Goal: Information Seeking & Learning: Learn about a topic

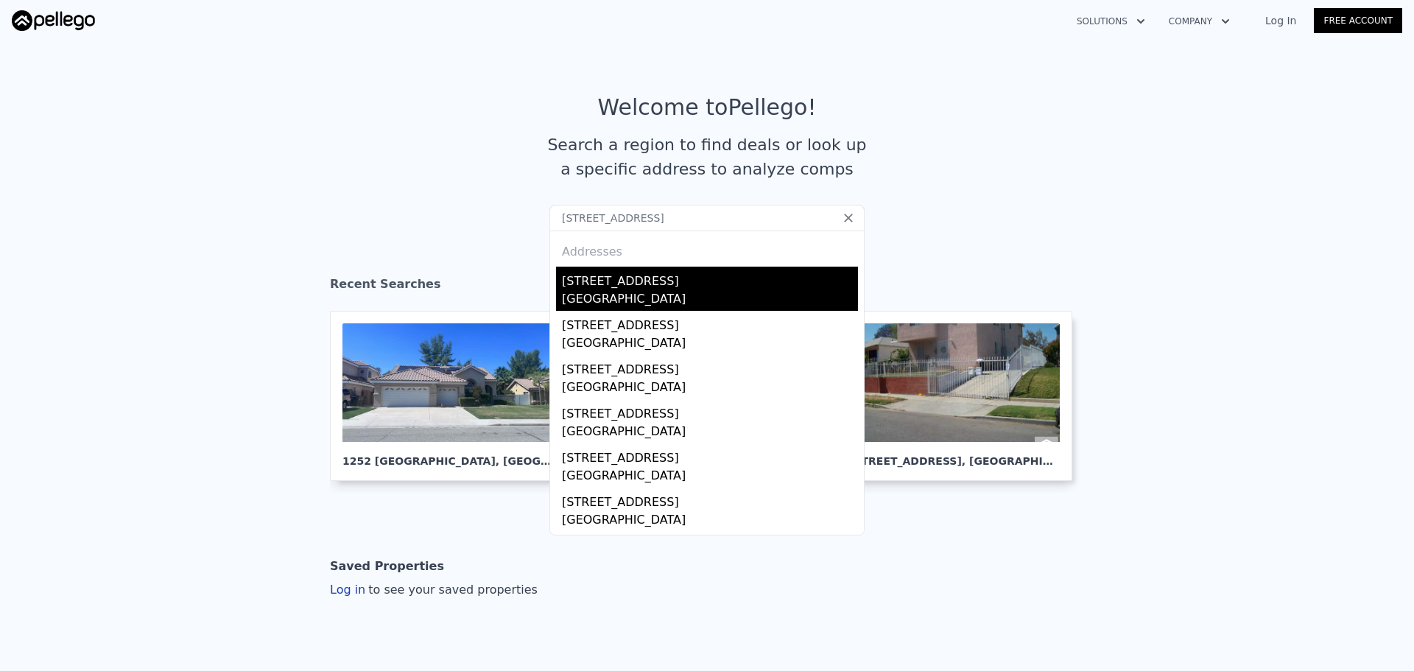
type input "[STREET_ADDRESS]"
click at [596, 286] on div "[STREET_ADDRESS]" at bounding box center [710, 279] width 296 height 24
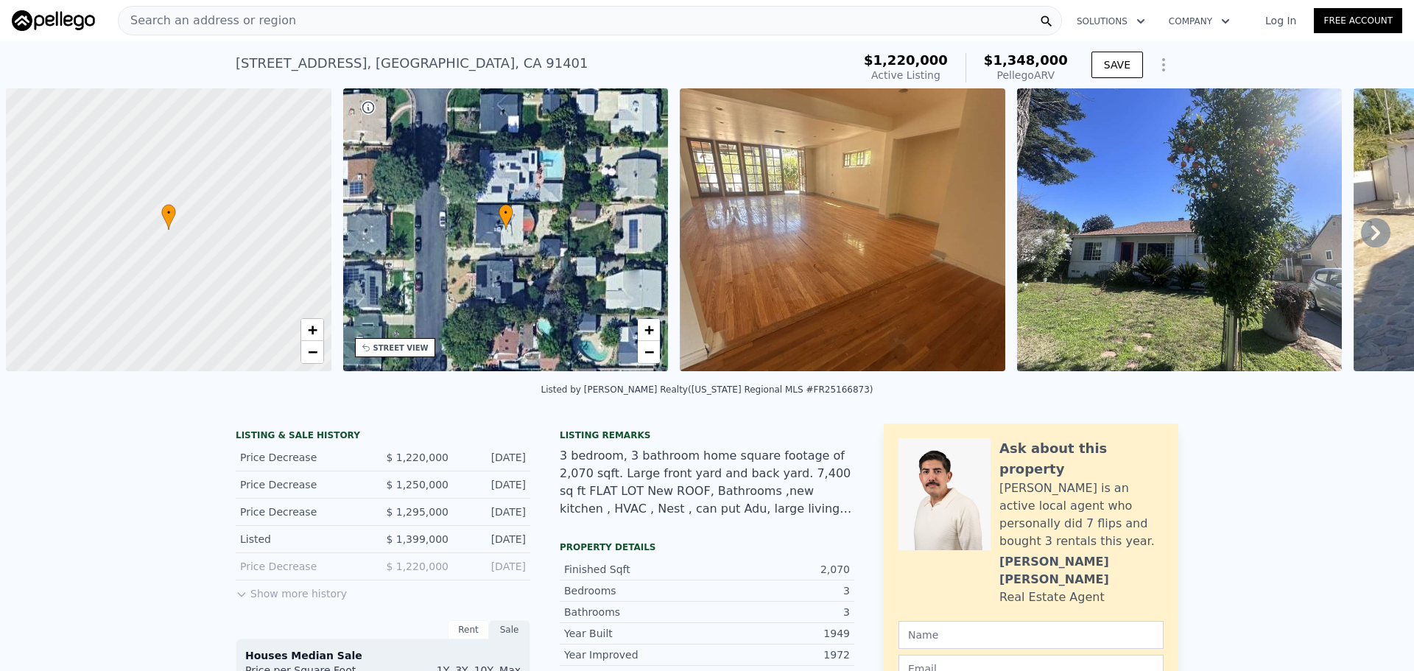
scroll to position [0, 6]
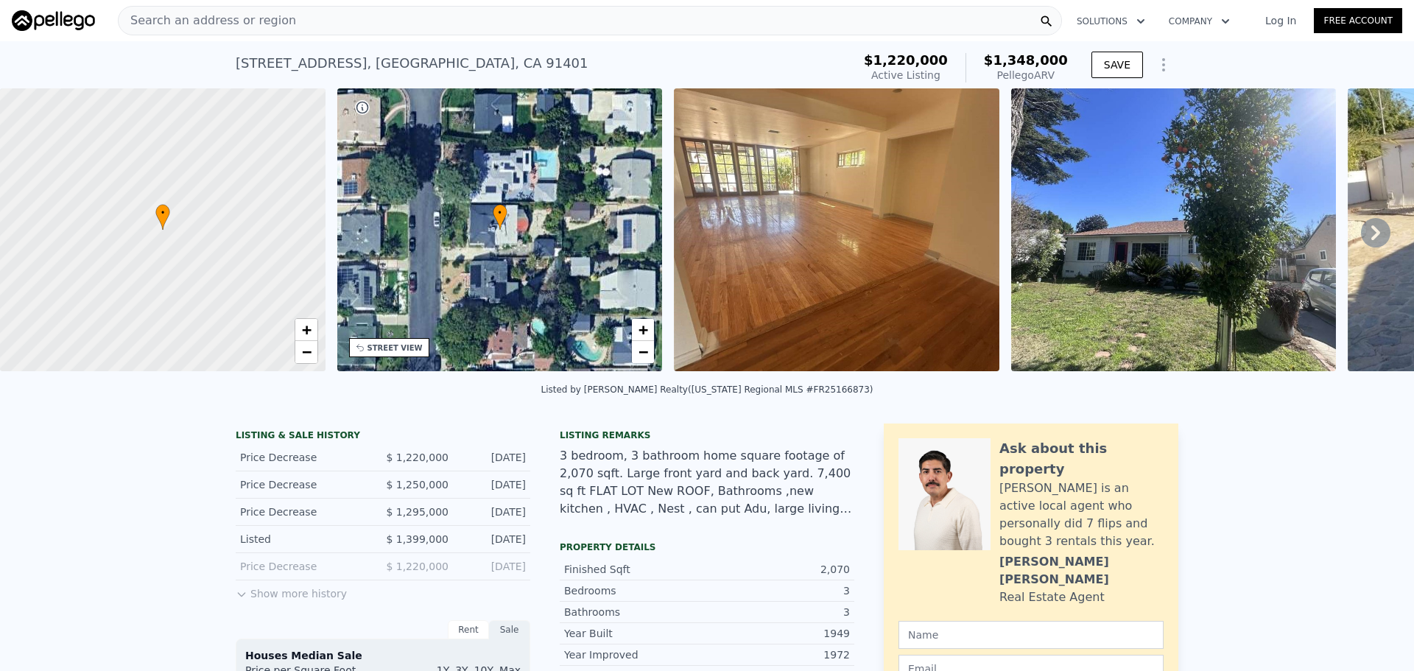
click at [384, 343] on div "STREET VIEW" at bounding box center [394, 347] width 55 height 11
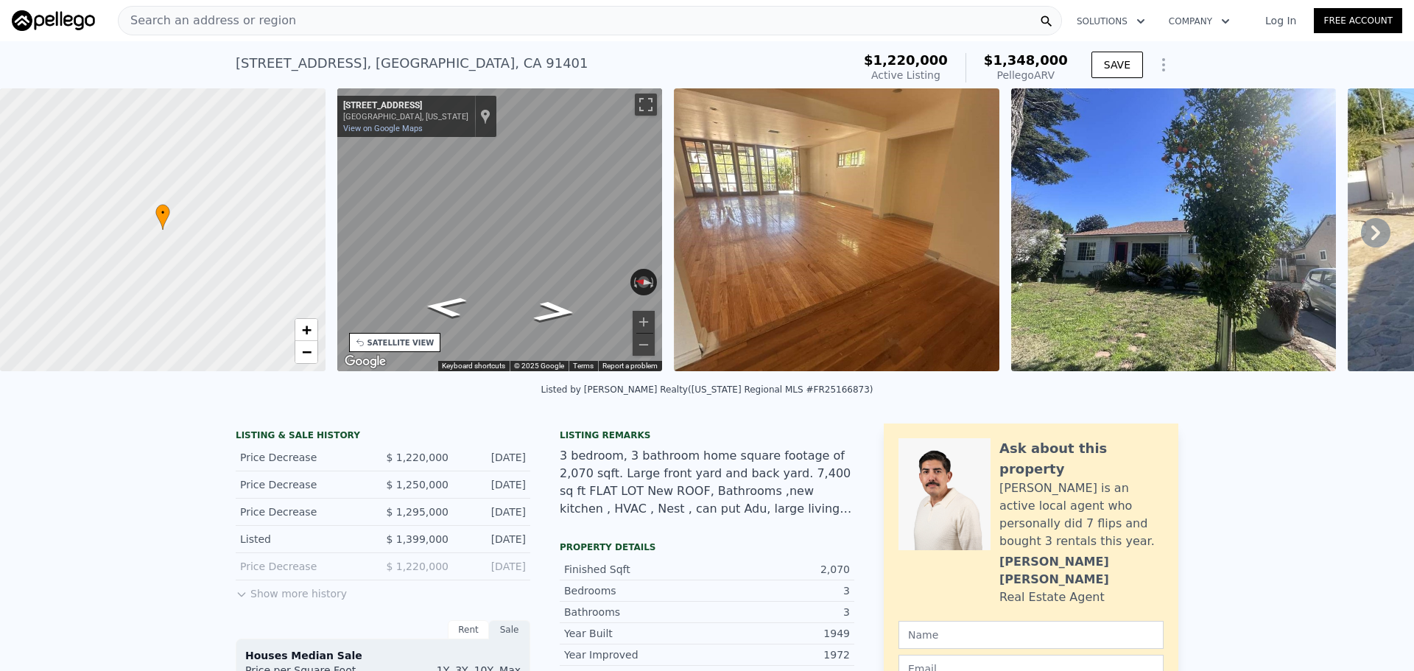
click at [429, 23] on div "Search an address or region" at bounding box center [590, 20] width 944 height 29
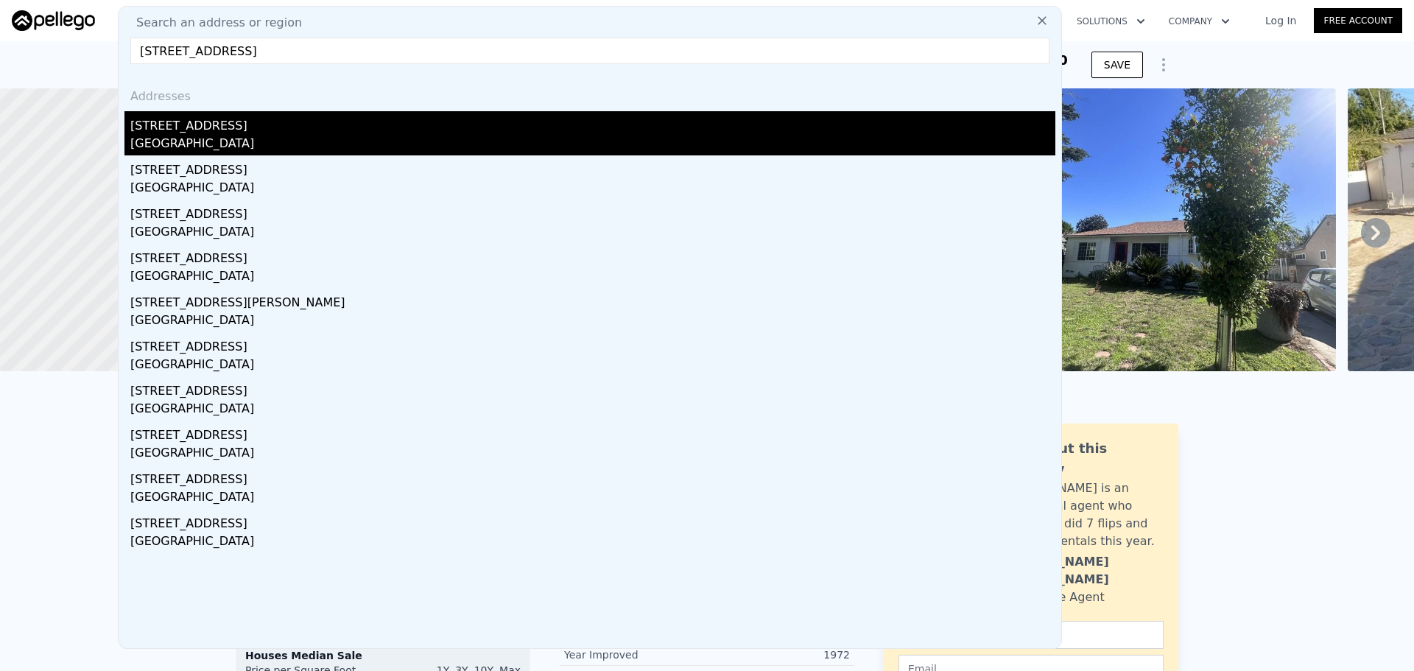
type input "[STREET_ADDRESS]"
click at [255, 129] on div "[STREET_ADDRESS]" at bounding box center [592, 123] width 925 height 24
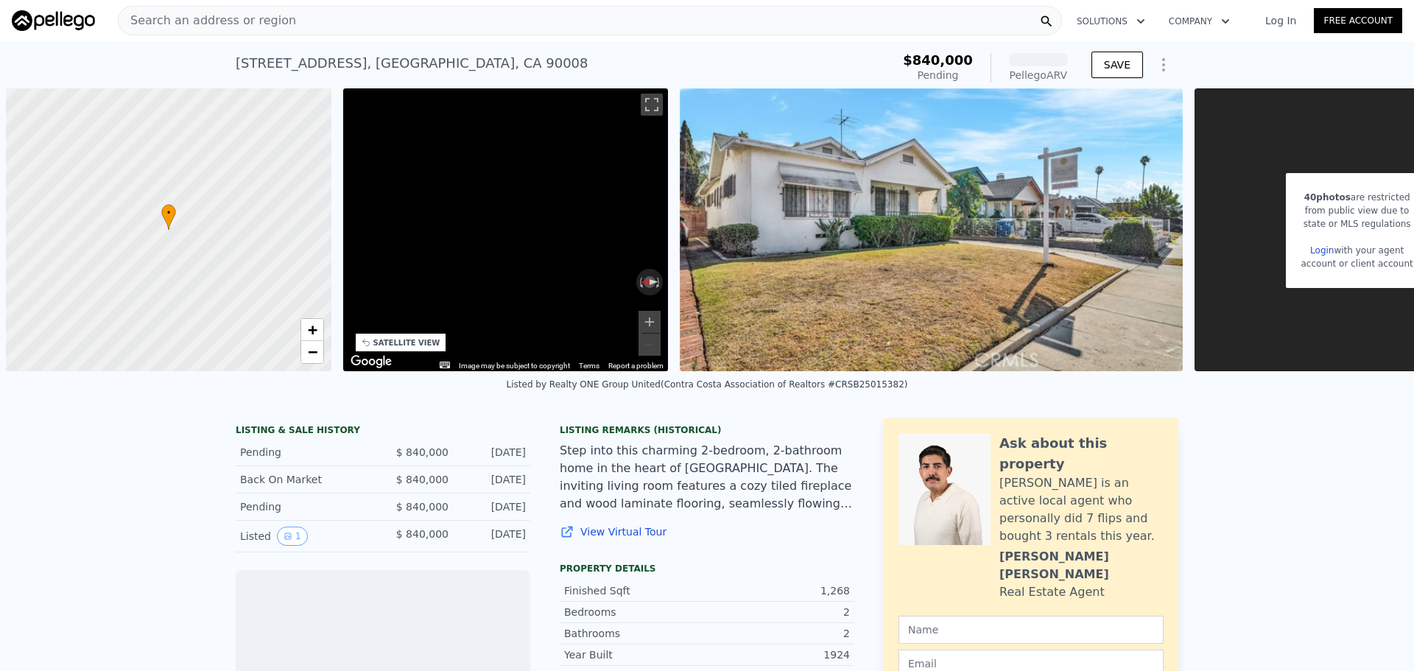
scroll to position [0, 6]
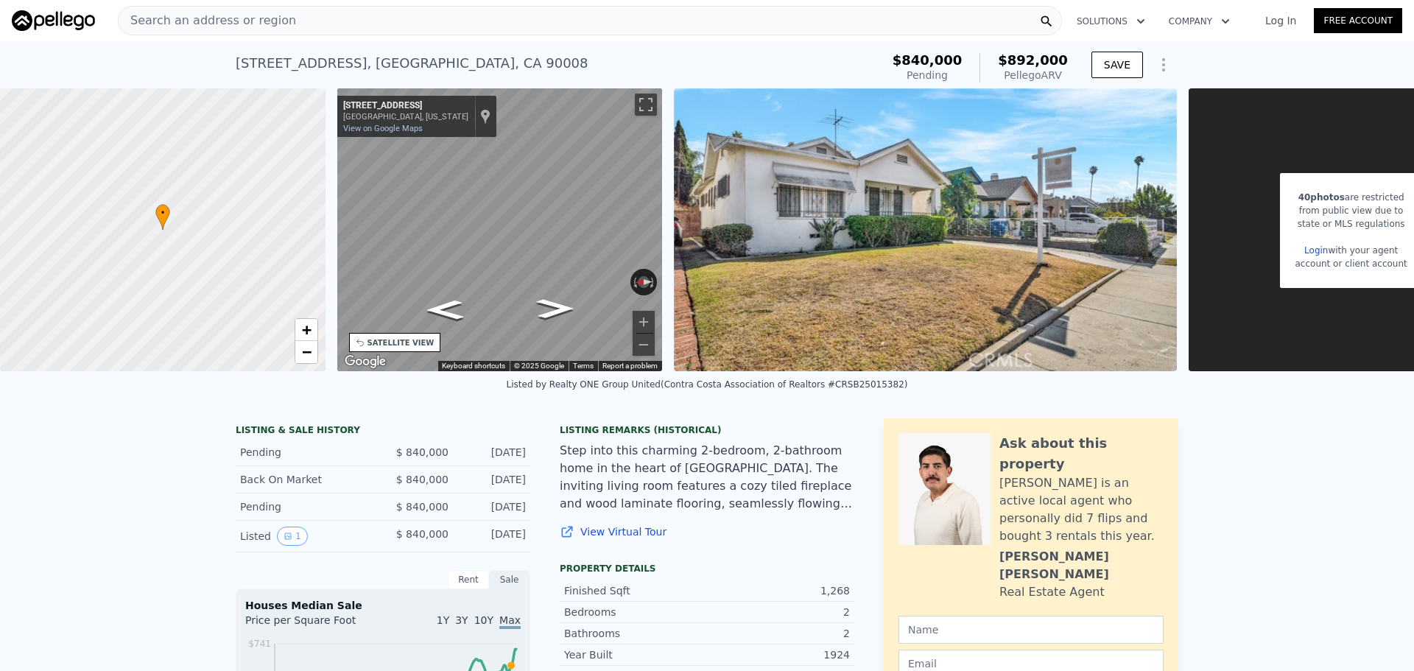
click at [392, 21] on div "Search an address or region" at bounding box center [590, 20] width 944 height 29
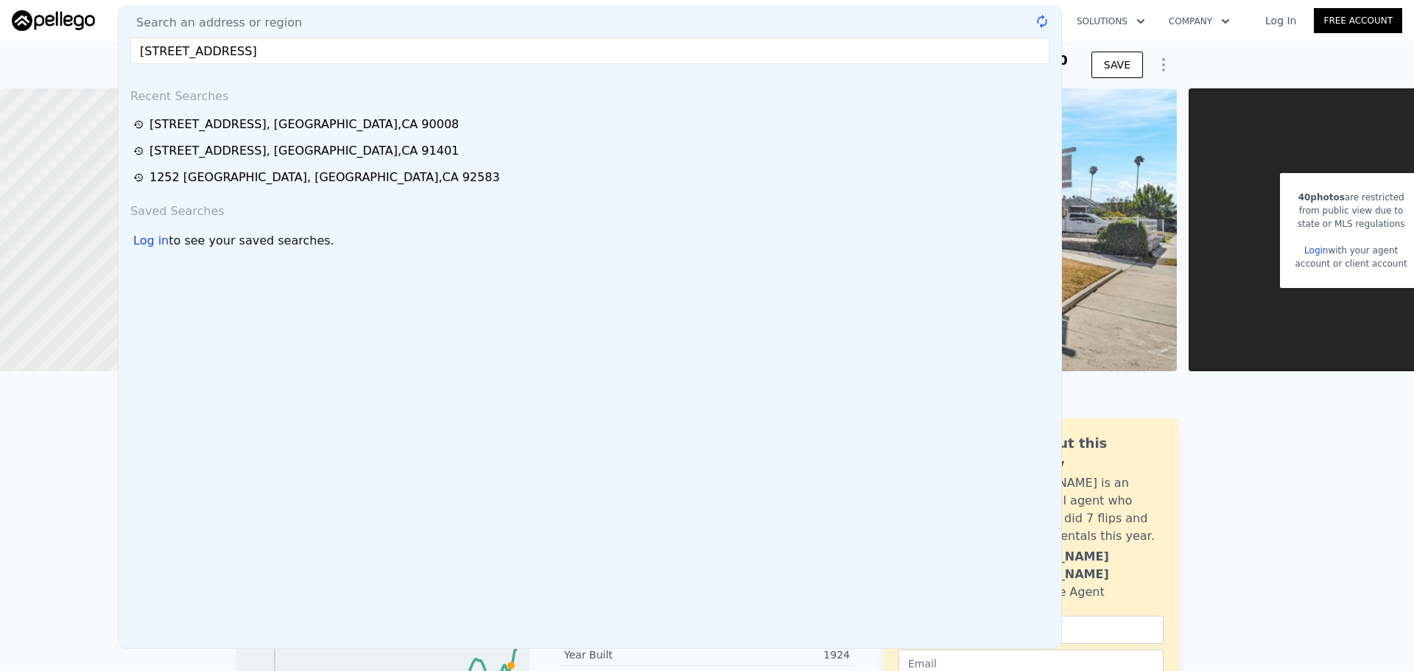
type input "[STREET_ADDRESS]"
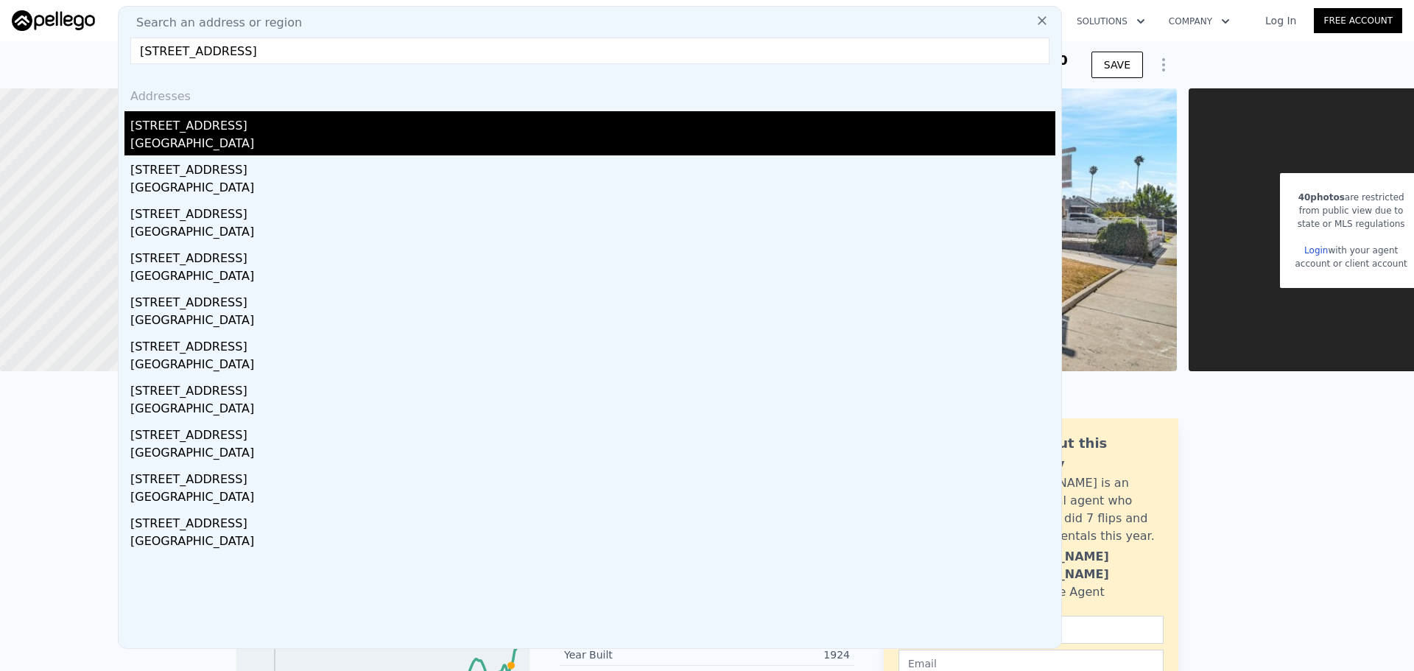
click at [235, 133] on div "[STREET_ADDRESS]" at bounding box center [592, 123] width 925 height 24
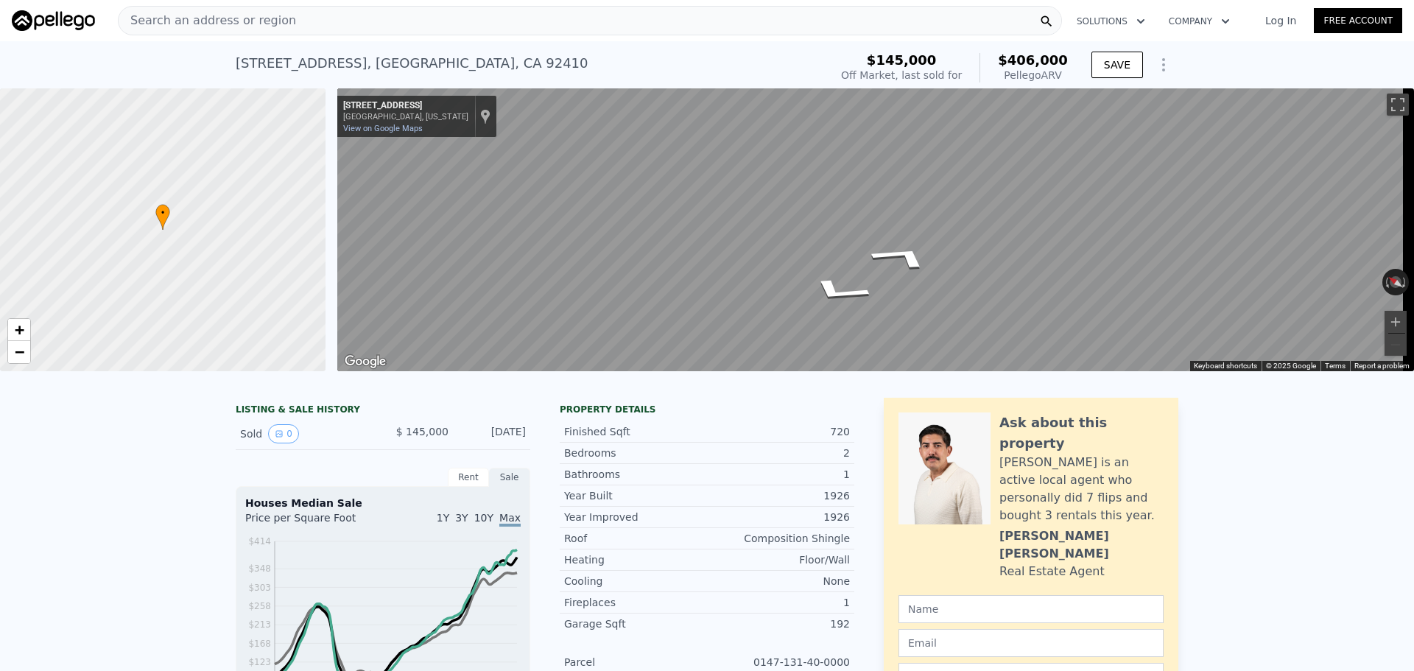
click at [451, 28] on div "Search an address or region" at bounding box center [590, 20] width 944 height 29
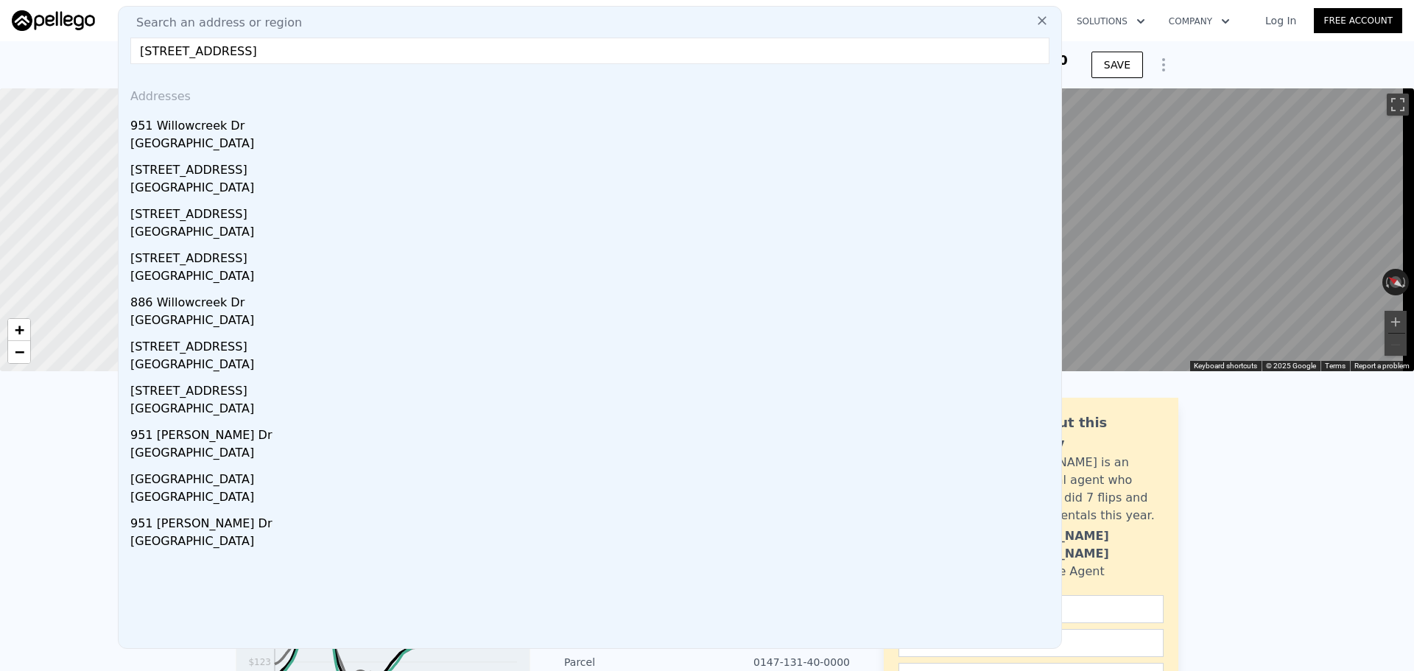
paste input "[STREET_ADDRESS][PERSON_NAME]"
type input "[STREET_ADDRESS][PERSON_NAME]"
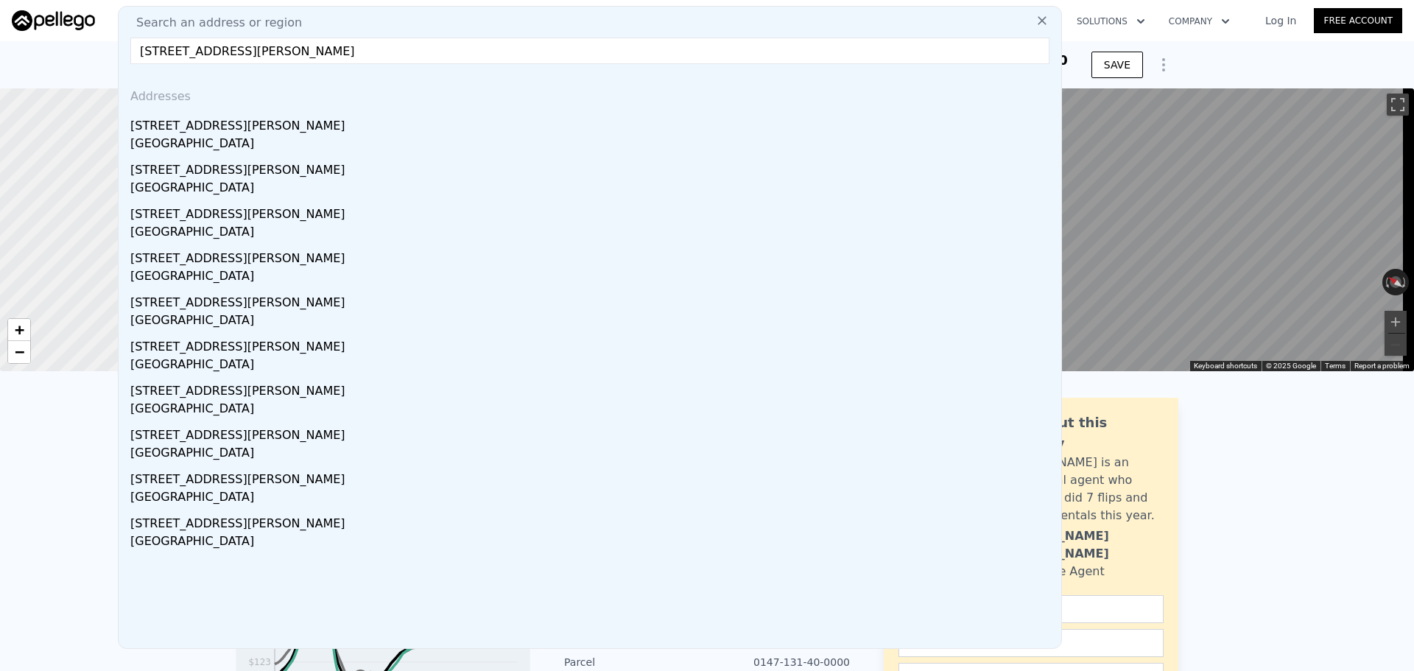
drag, startPoint x: 309, startPoint y: 129, endPoint x: 328, endPoint y: 1, distance: 128.7
click at [309, 129] on div "[STREET_ADDRESS][PERSON_NAME]" at bounding box center [592, 123] width 925 height 24
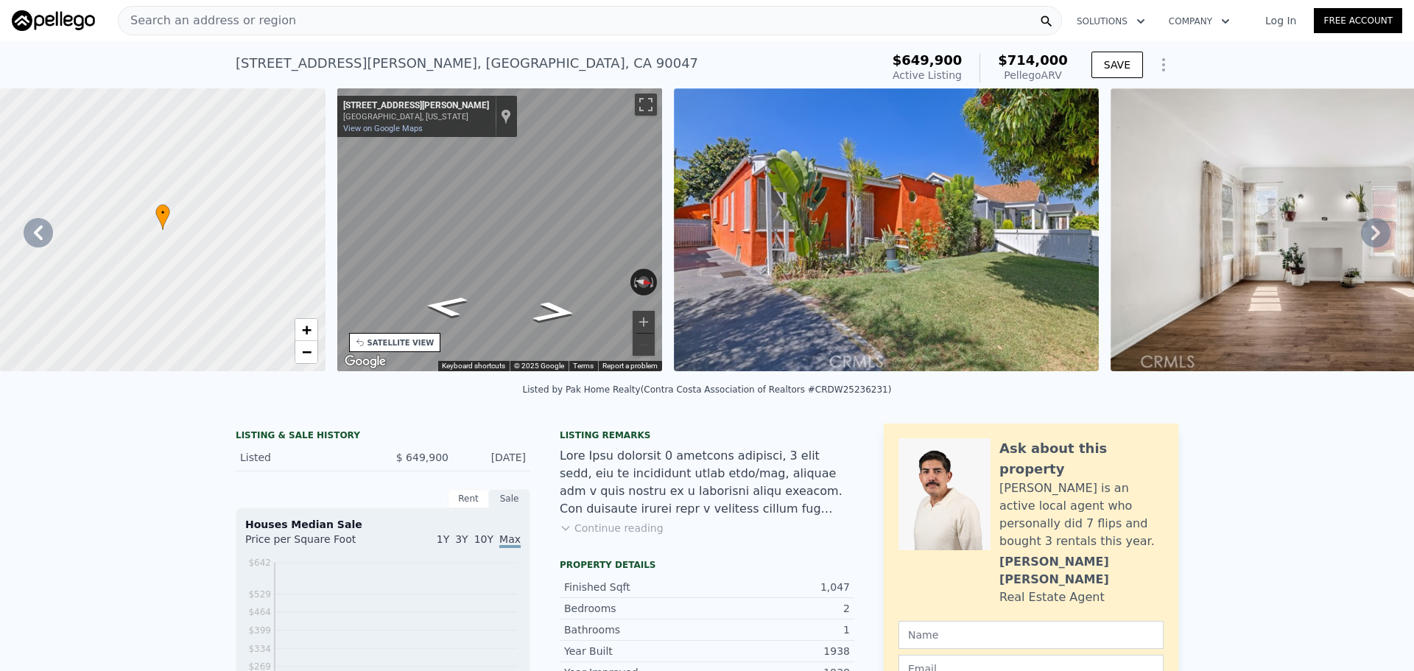
scroll to position [0, 343]
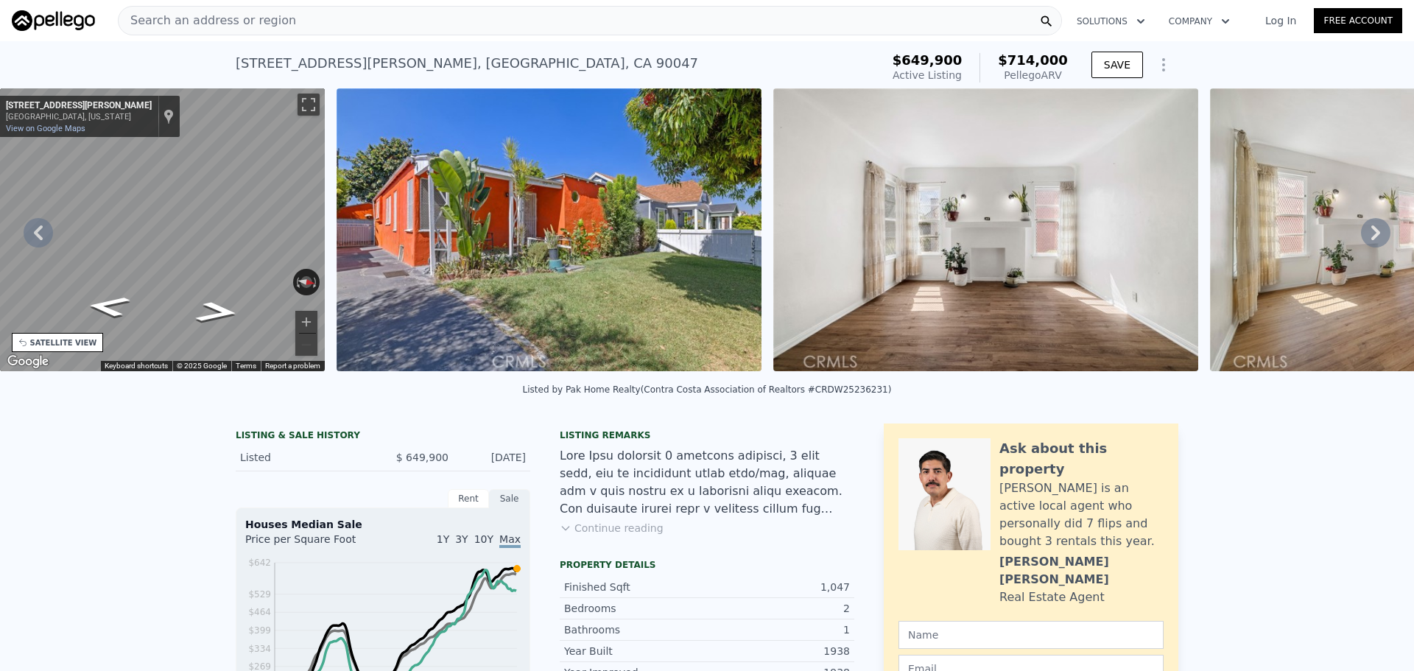
click at [507, 28] on div "Search an address or region" at bounding box center [590, 20] width 944 height 29
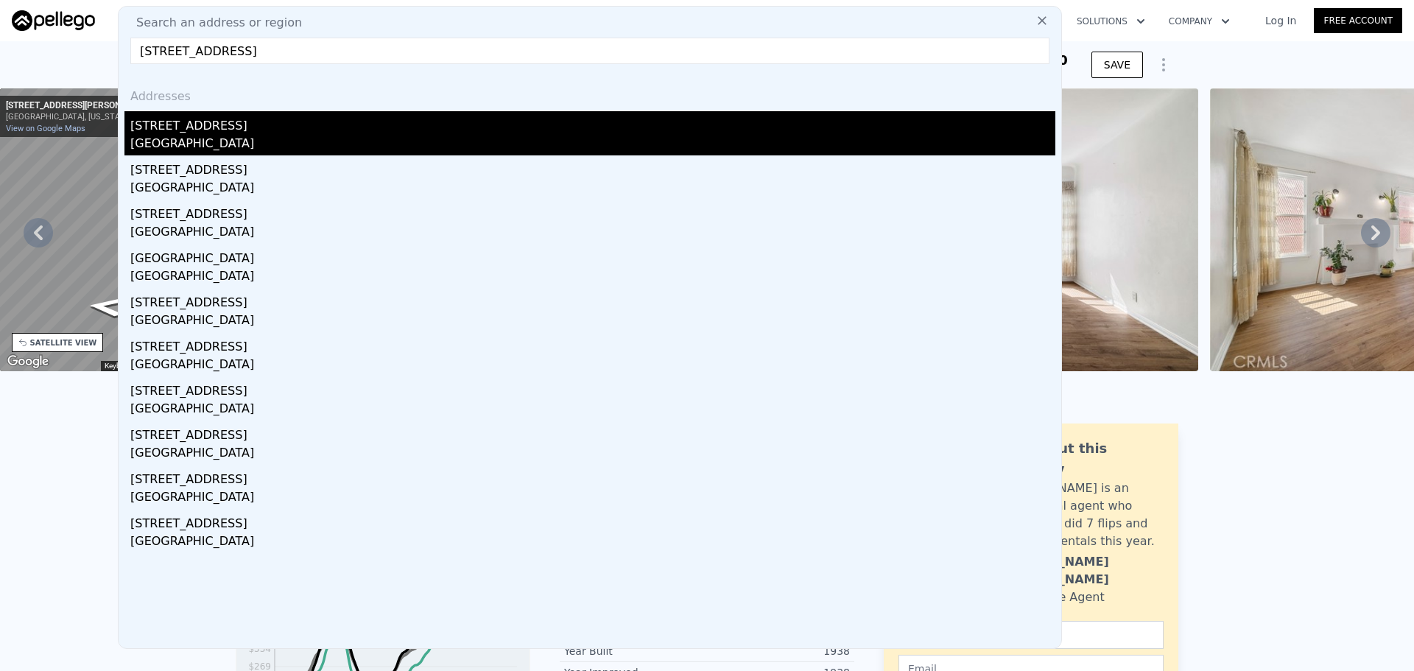
type input "[STREET_ADDRESS]"
click at [275, 127] on div "[STREET_ADDRESS]" at bounding box center [592, 123] width 925 height 24
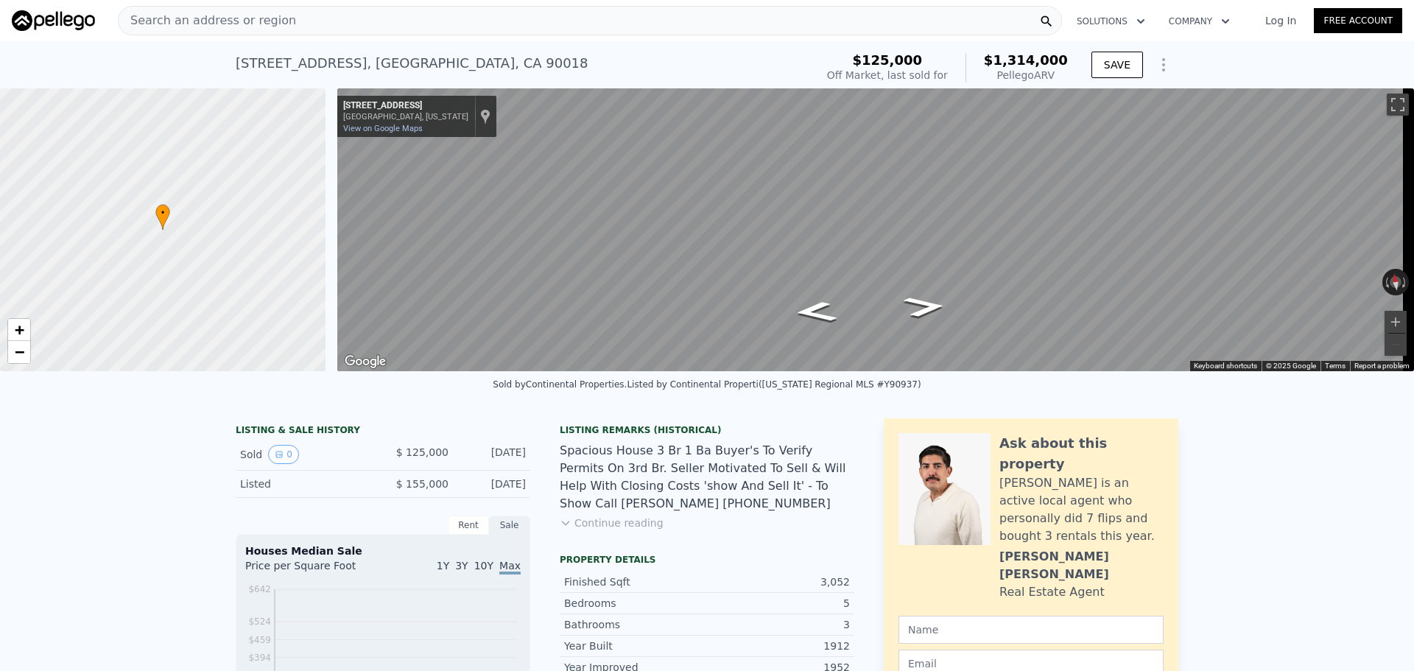
scroll to position [0, 6]
click at [343, 21] on div "Search an address or region" at bounding box center [590, 20] width 944 height 29
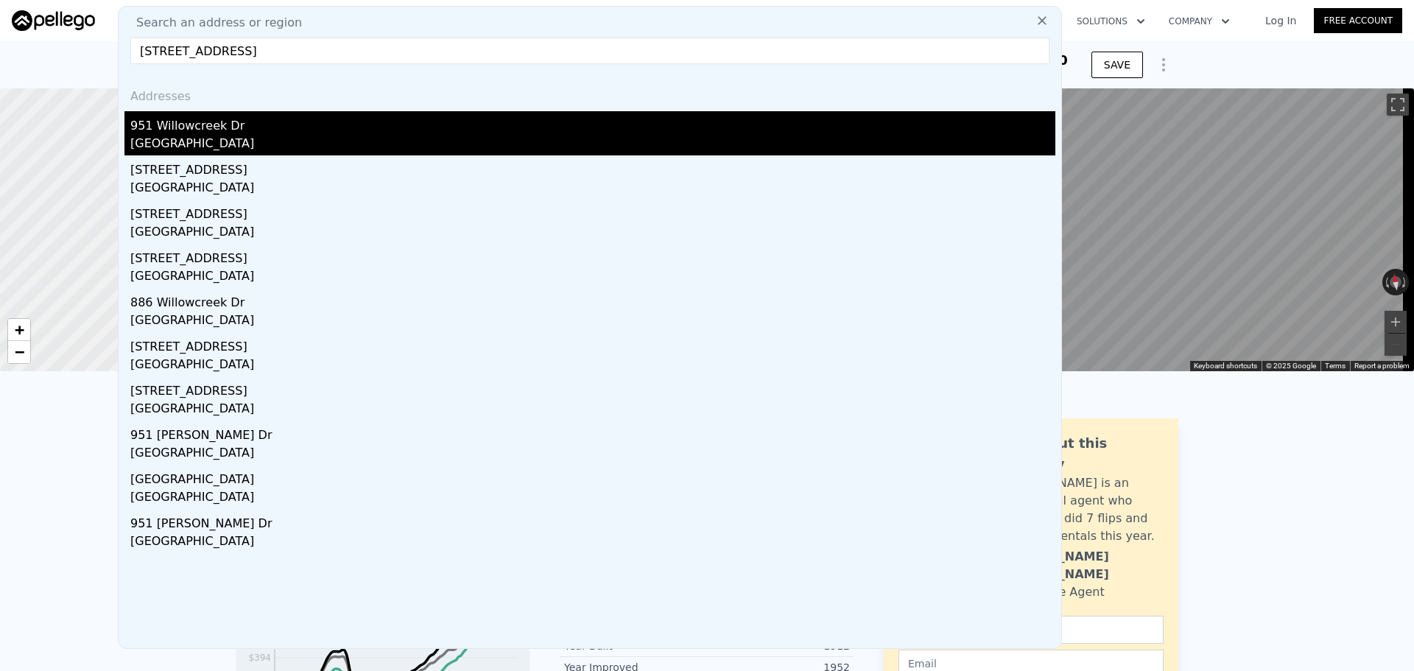
type input "[STREET_ADDRESS]"
click at [338, 119] on div "951 Willowcreek Dr" at bounding box center [592, 123] width 925 height 24
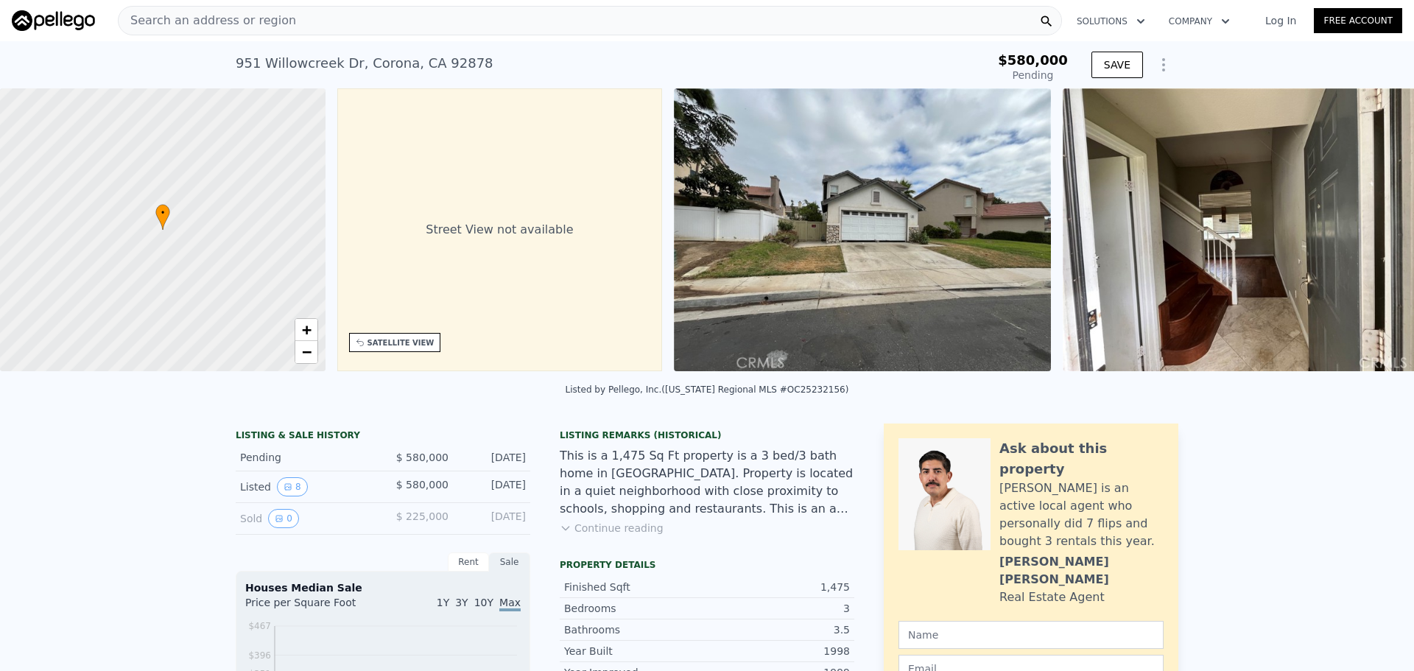
scroll to position [0, 343]
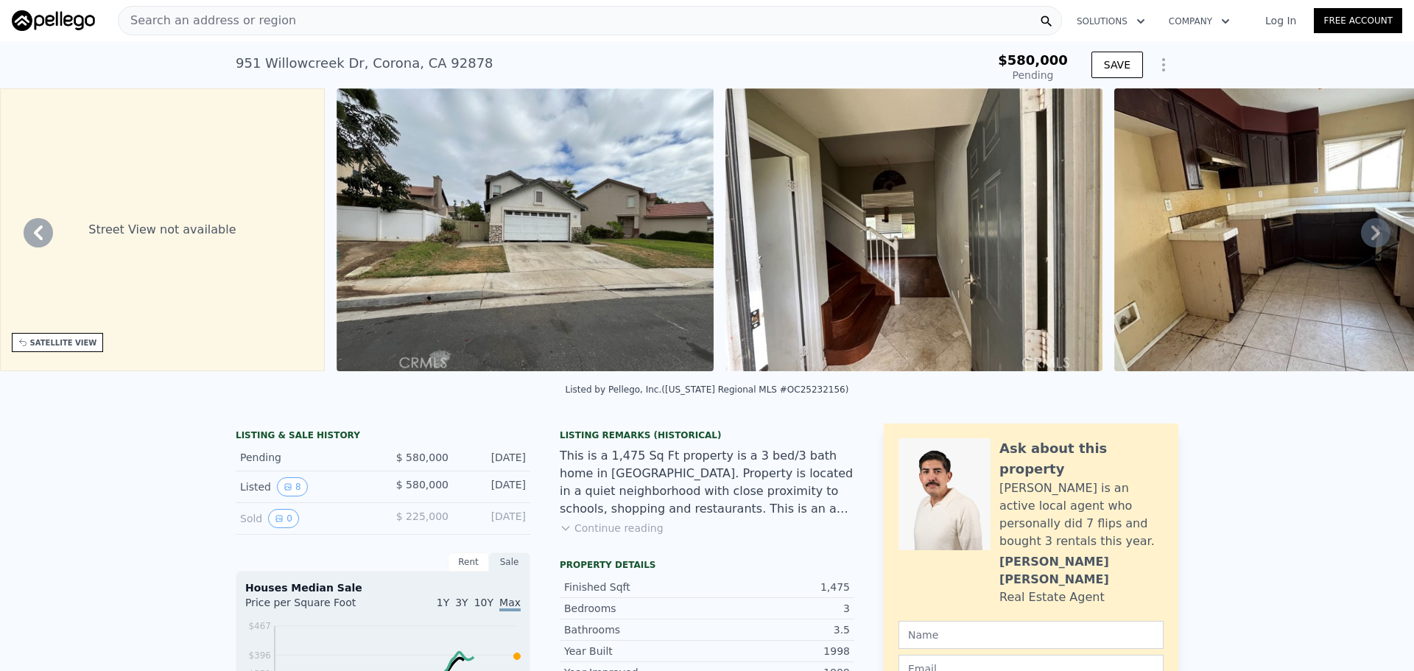
click at [438, 16] on div "Search an address or region" at bounding box center [590, 20] width 944 height 29
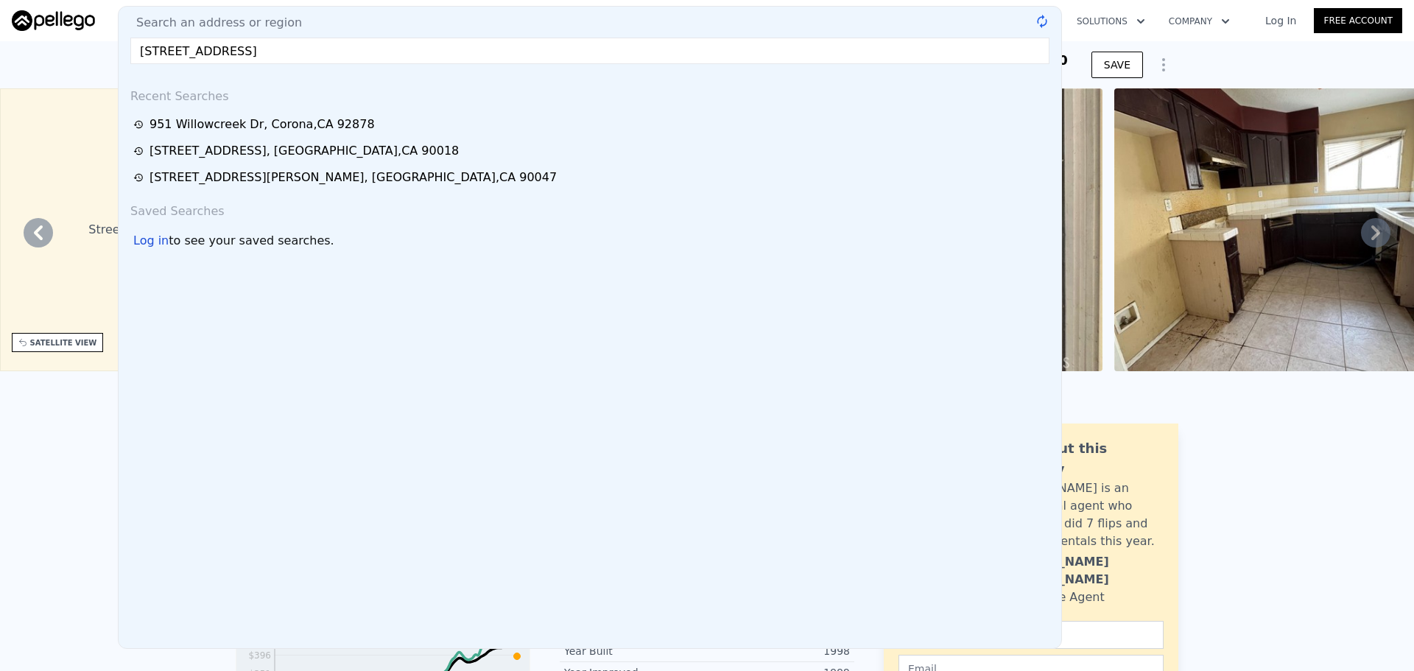
type input "[STREET_ADDRESS]"
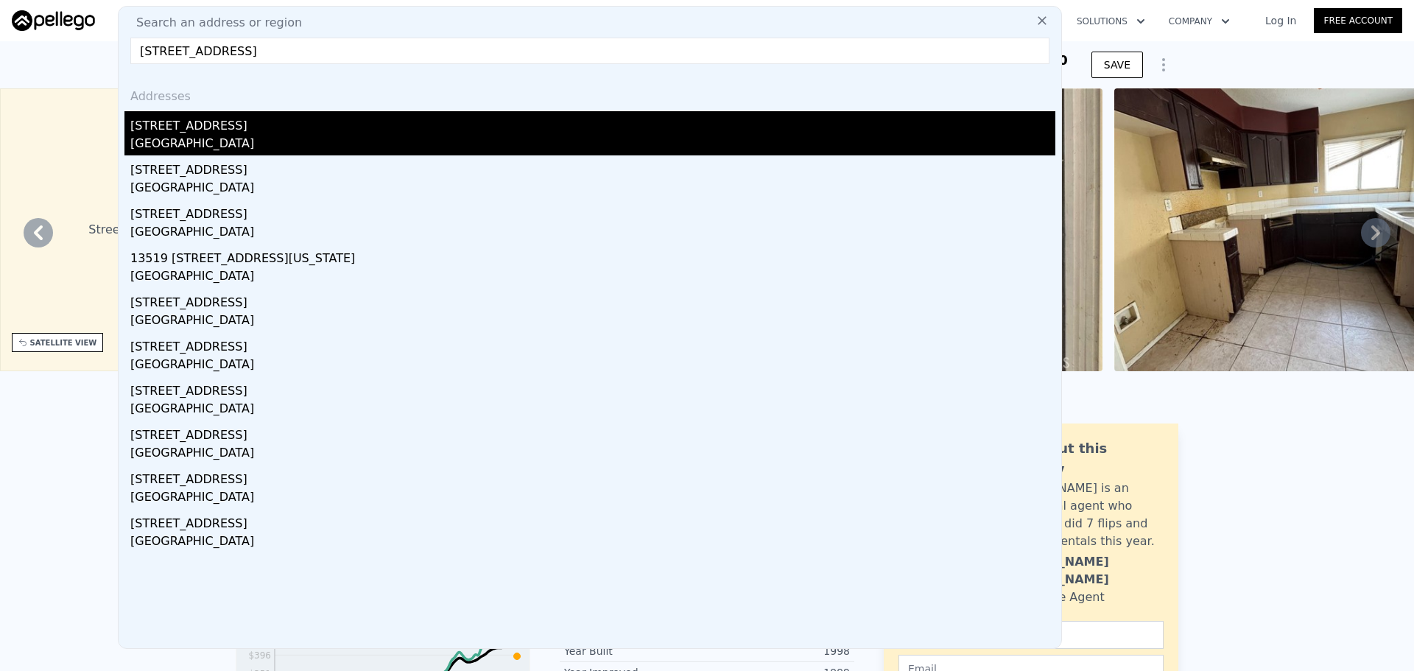
click at [401, 149] on div "[GEOGRAPHIC_DATA]" at bounding box center [592, 145] width 925 height 21
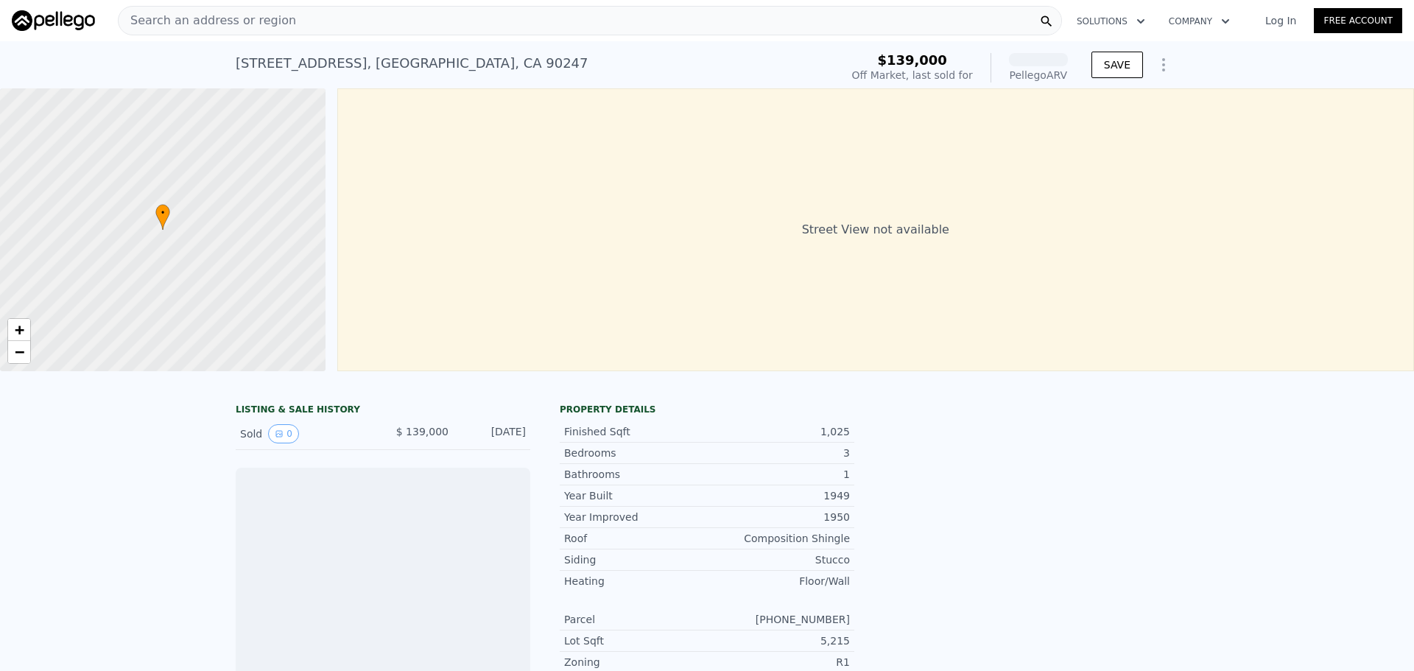
scroll to position [0, 6]
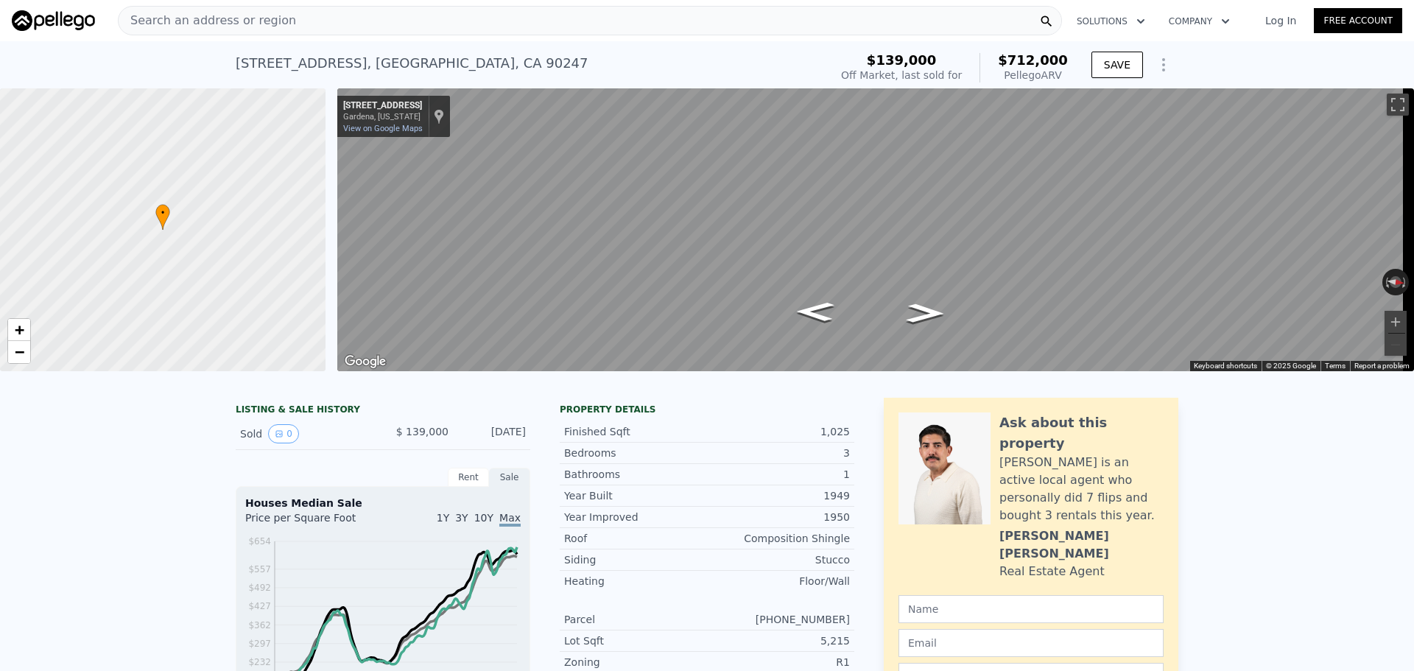
click at [227, 124] on div "• + − • + − ← Move left → Move right ↑ Move up ↓ Move down + Zoom in - Zoom out…" at bounding box center [707, 229] width 1414 height 283
click at [472, 10] on div "Search an address or region" at bounding box center [590, 20] width 944 height 29
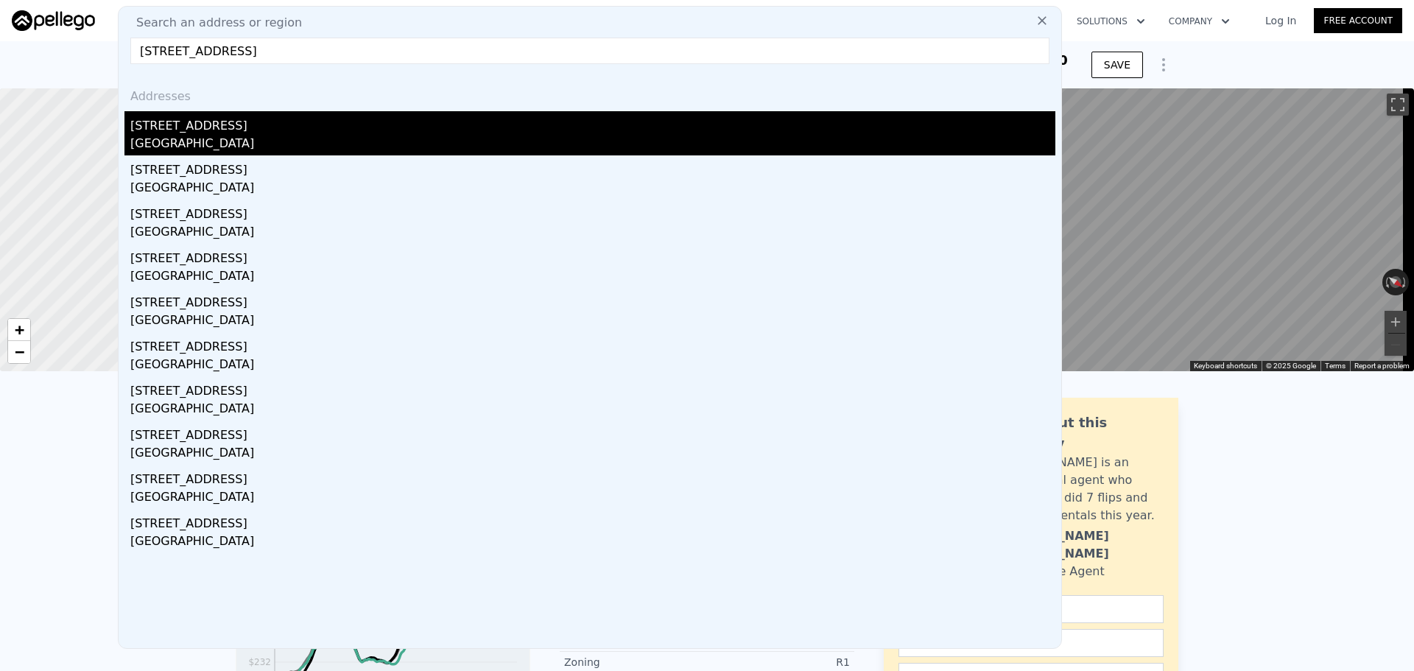
type input "[STREET_ADDRESS]"
click at [324, 132] on div "[STREET_ADDRESS]" at bounding box center [592, 123] width 925 height 24
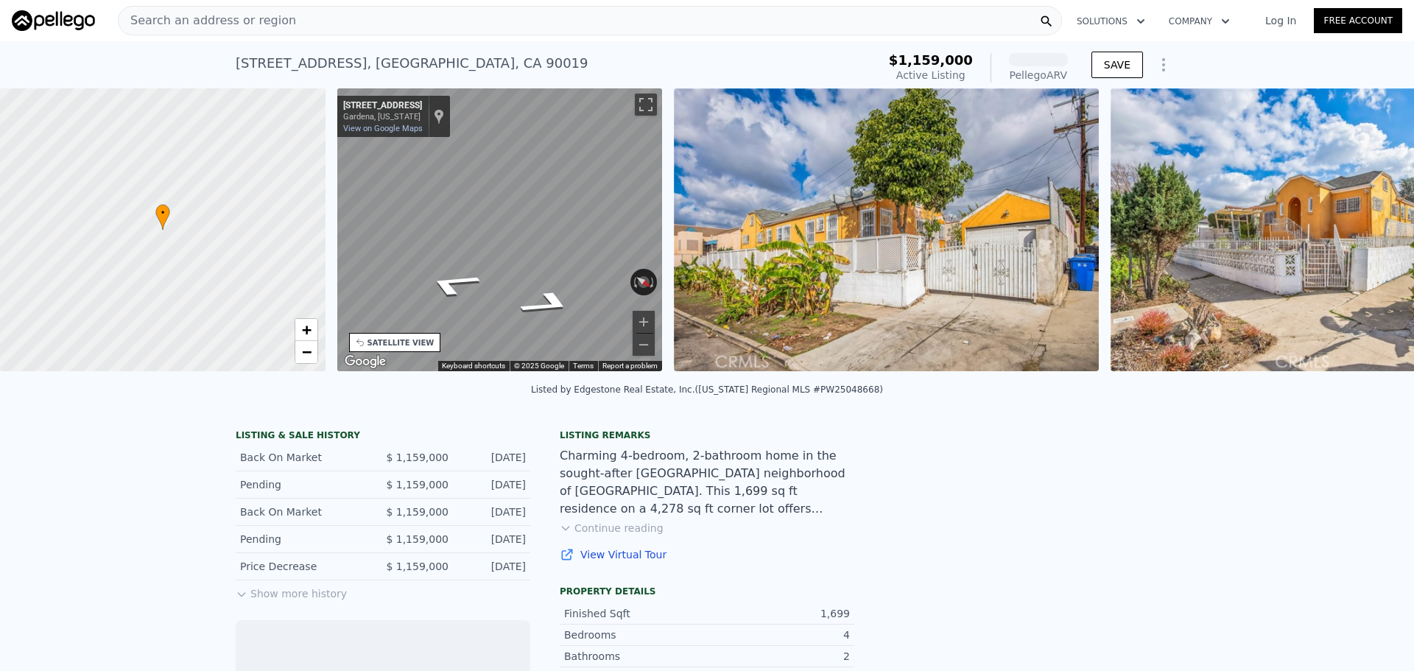
scroll to position [0, 343]
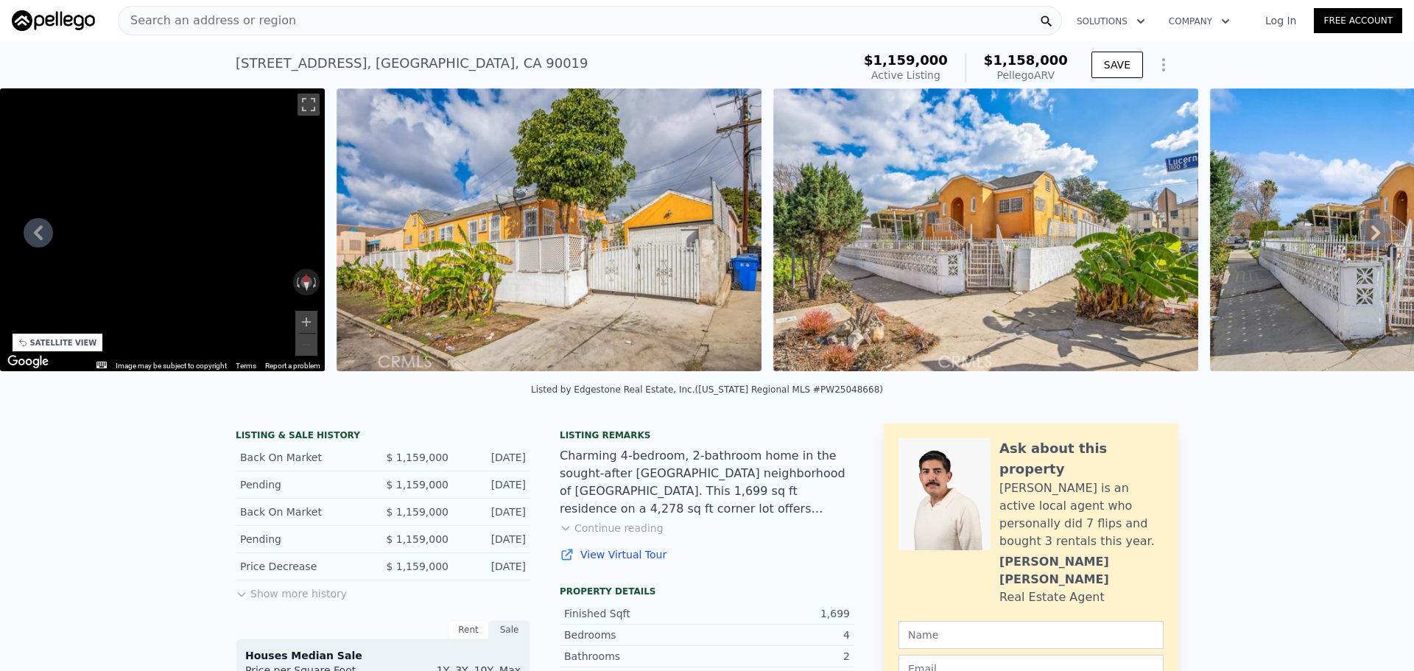
click at [0, 220] on div "← Move left → Move right ↑ Move up ↓ Move down + Zoom in - Zoom out [STREET_ADD…" at bounding box center [162, 229] width 325 height 283
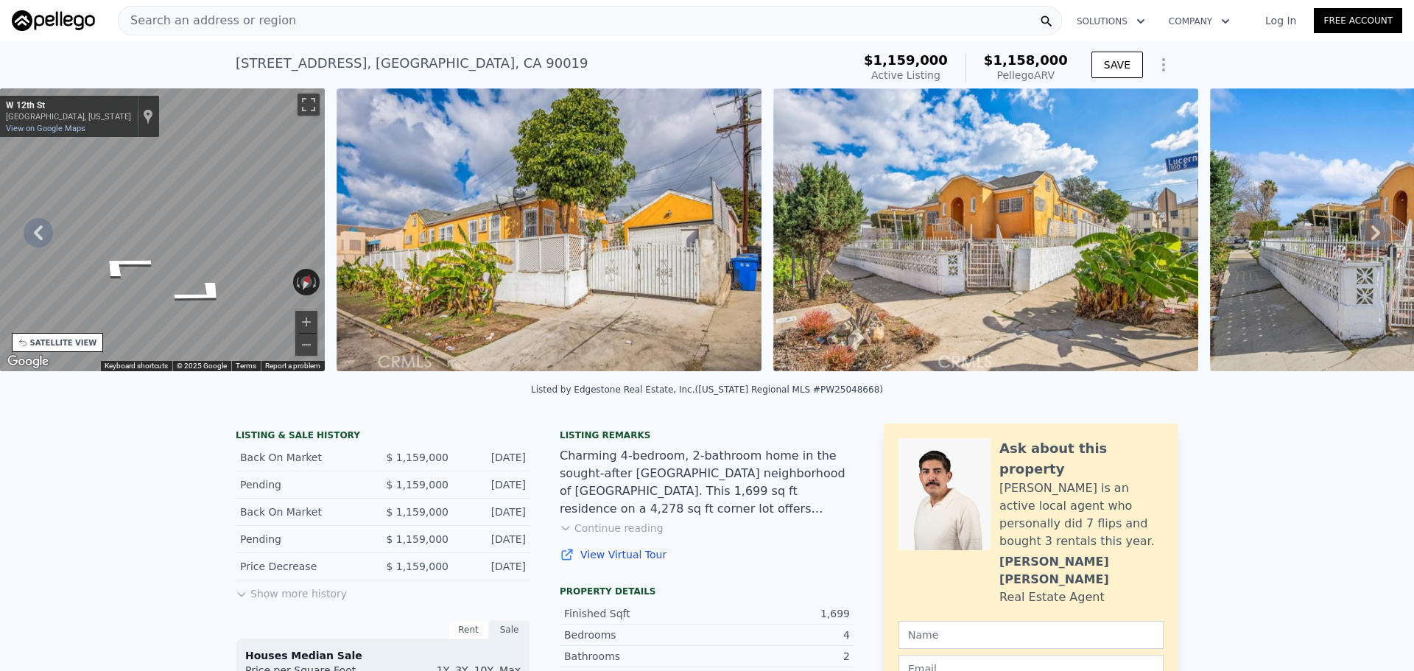
click at [482, 21] on div "Search an address or region" at bounding box center [590, 20] width 944 height 29
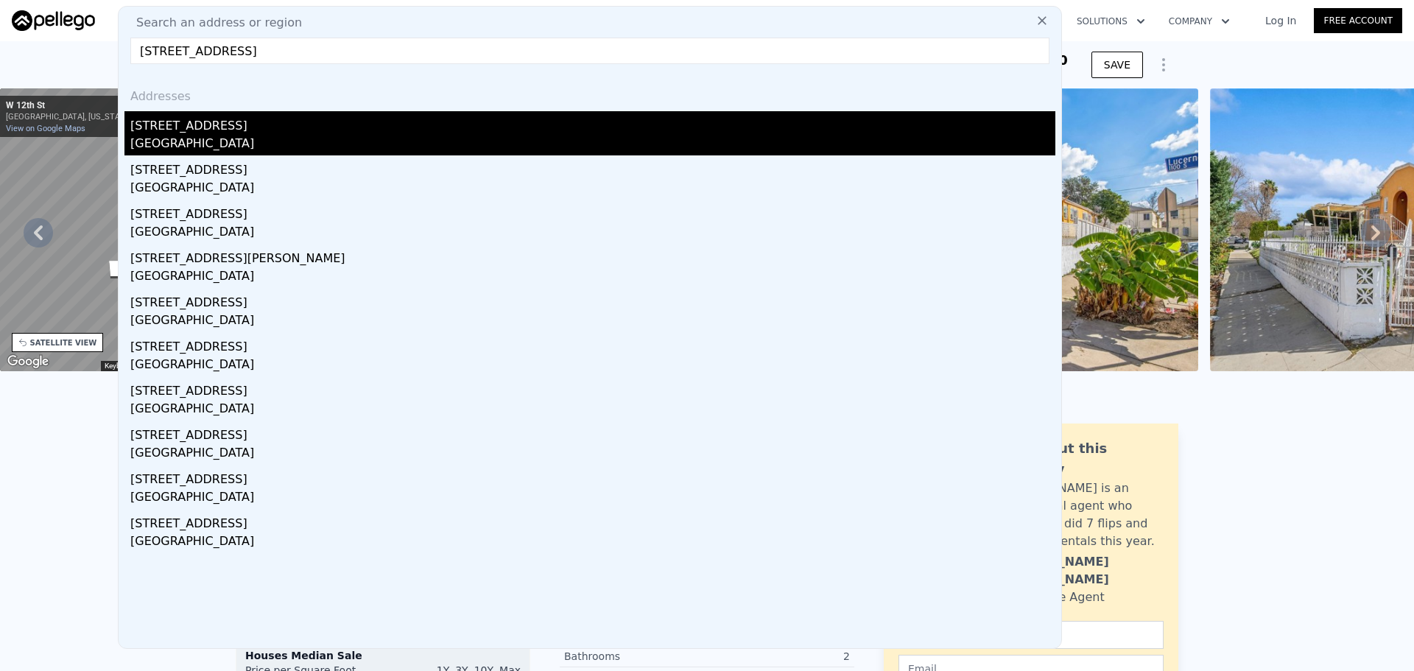
type input "[STREET_ADDRESS]"
click at [429, 121] on div "[STREET_ADDRESS]" at bounding box center [592, 123] width 925 height 24
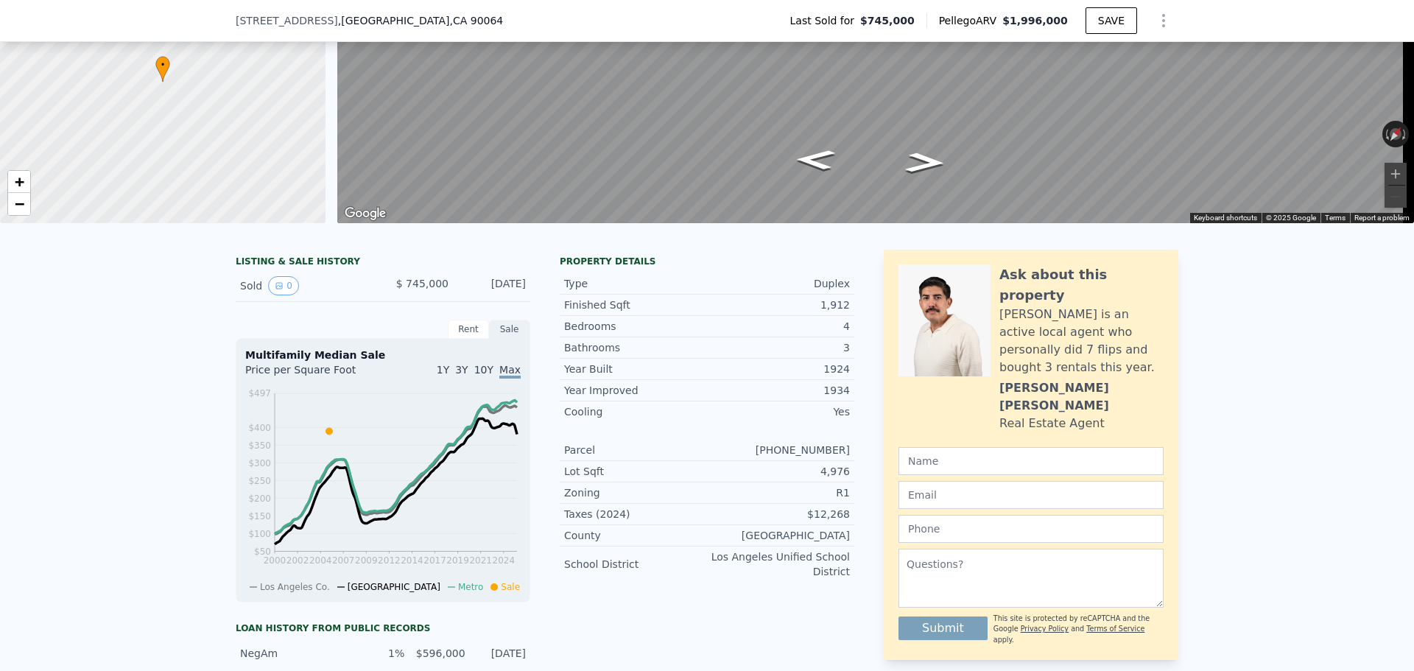
scroll to position [5, 0]
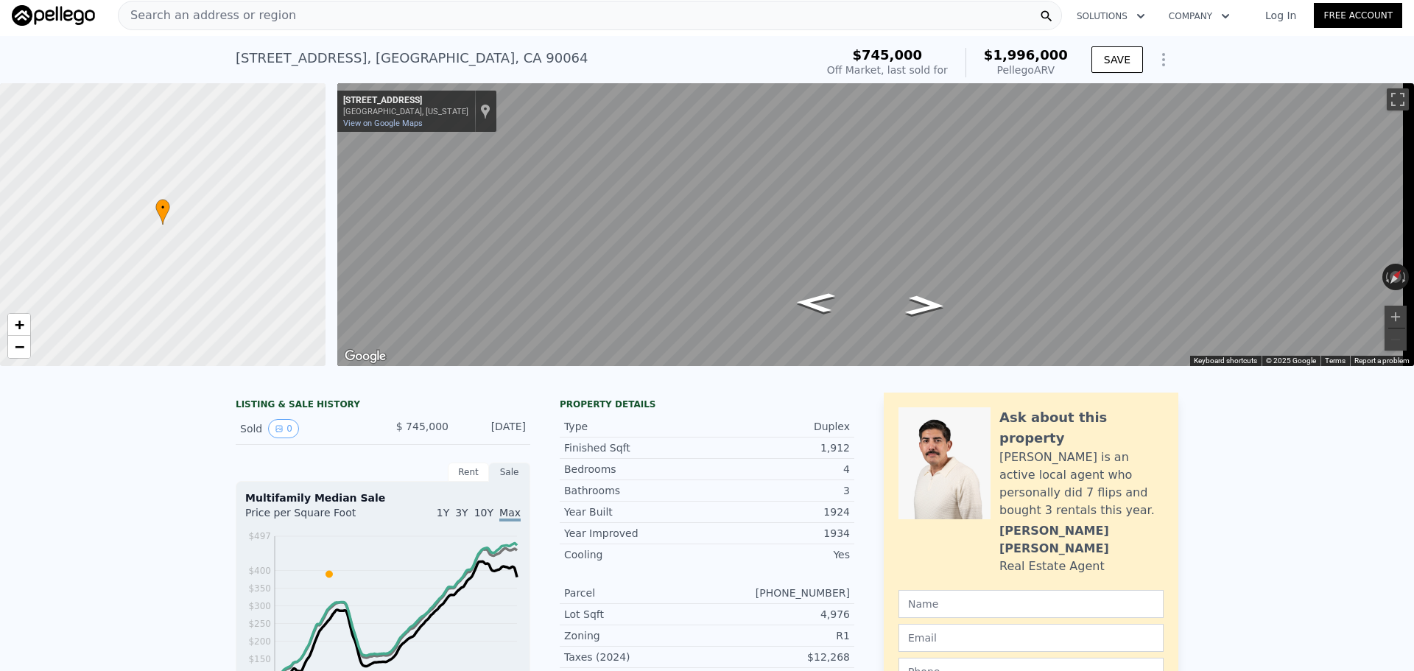
click at [442, 18] on div "Search an address or region" at bounding box center [590, 15] width 944 height 29
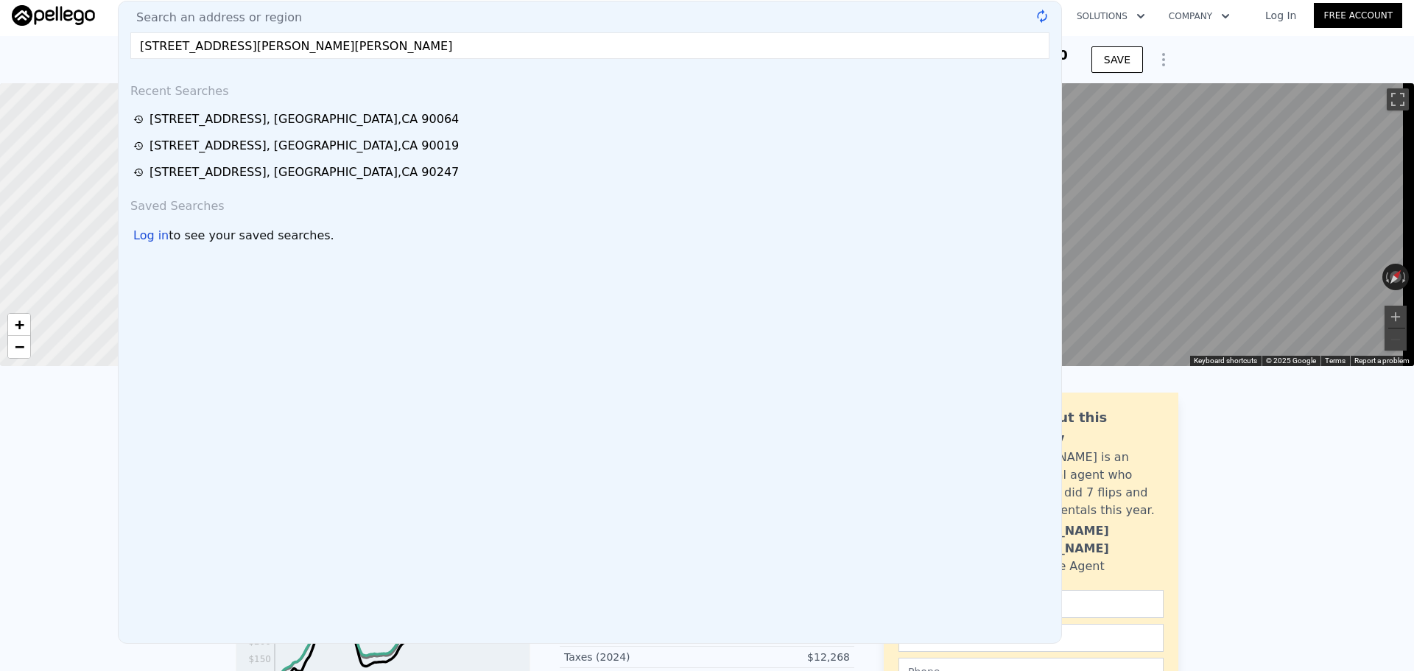
type input "[STREET_ADDRESS][PERSON_NAME][PERSON_NAME]"
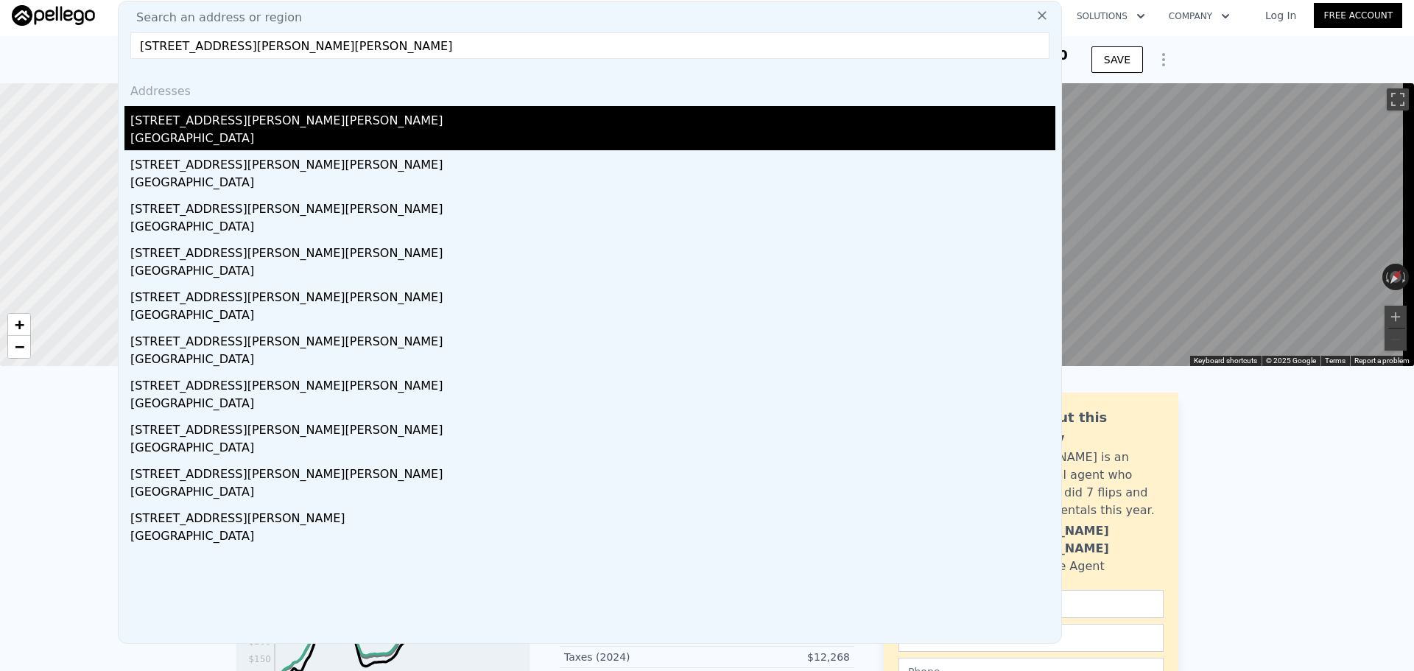
click at [245, 111] on div "[STREET_ADDRESS][PERSON_NAME][PERSON_NAME]" at bounding box center [592, 118] width 925 height 24
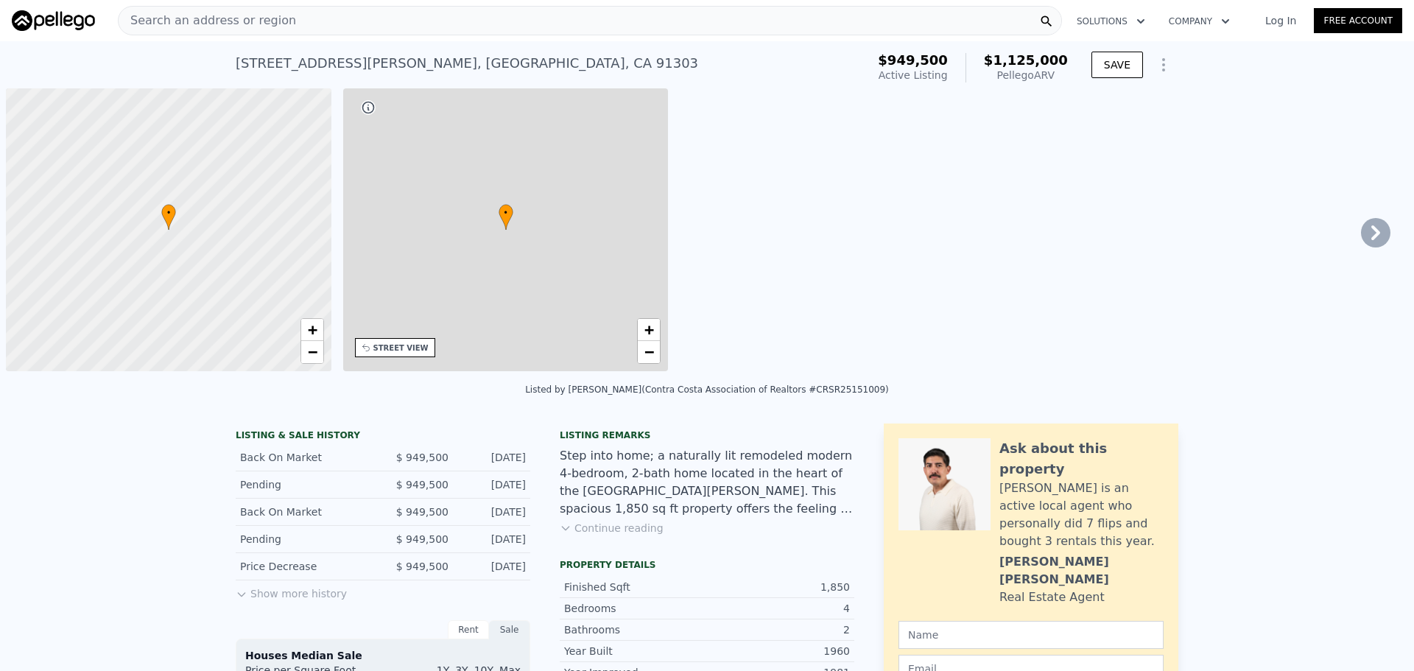
scroll to position [0, 6]
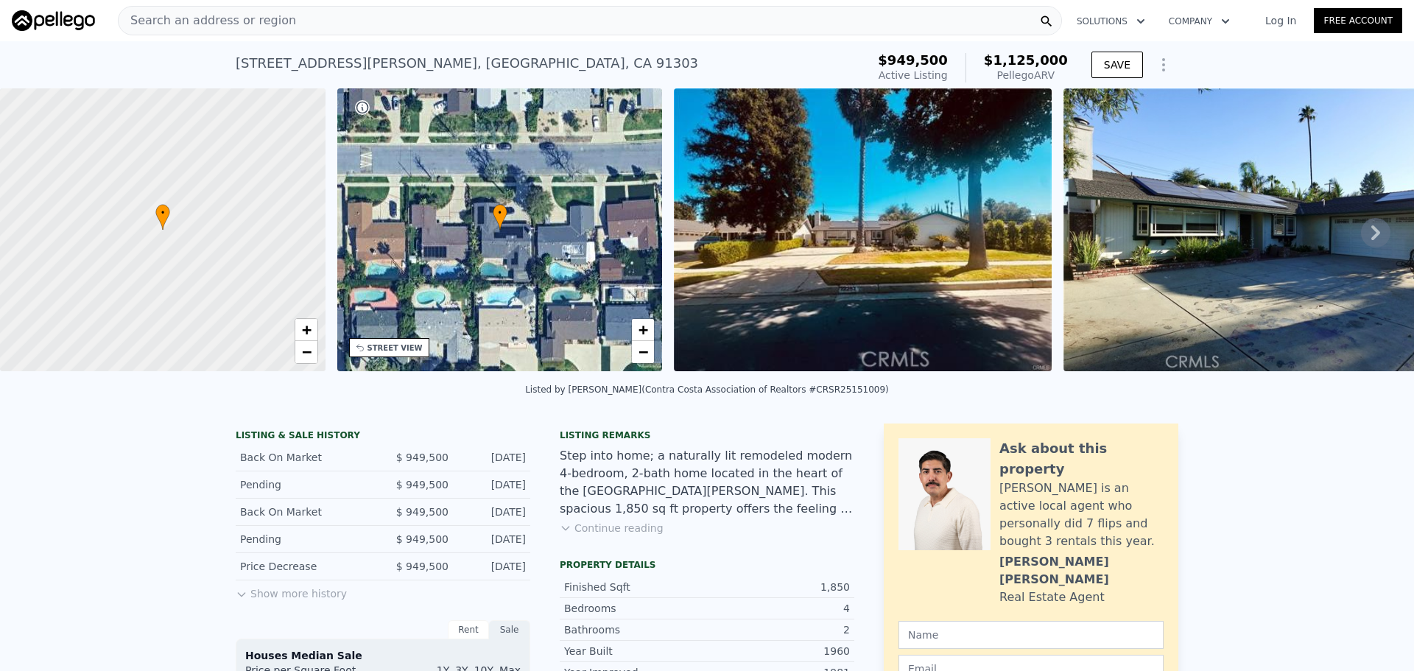
click at [438, 23] on div "Search an address or region" at bounding box center [590, 20] width 944 height 29
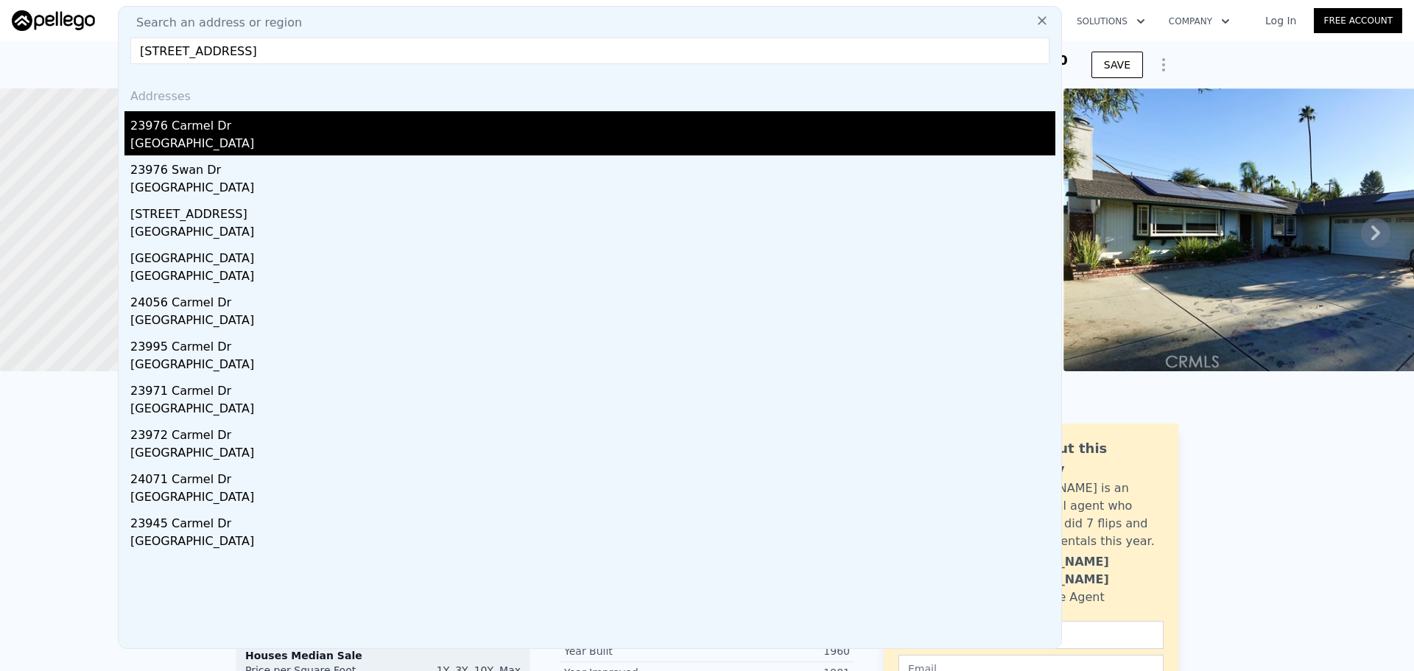
type input "23976 Carmel Dr, Lake Forest, CA 92630"
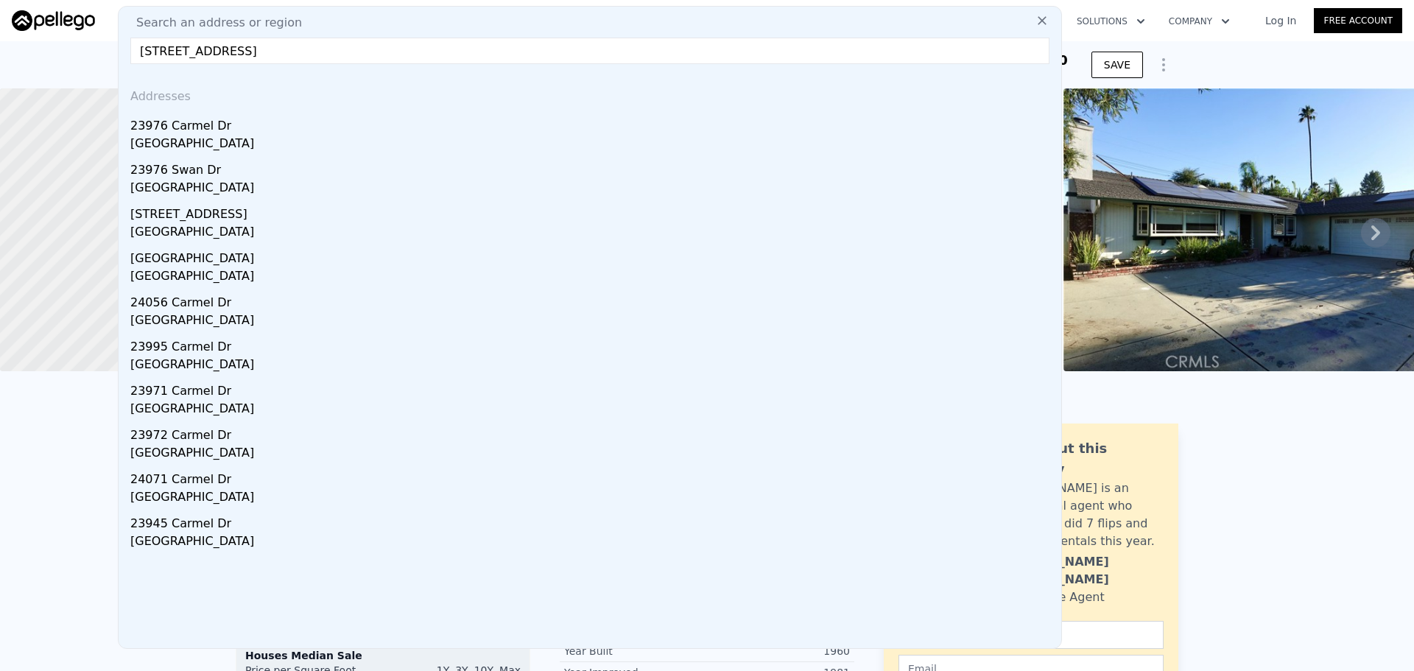
drag, startPoint x: 328, startPoint y: 143, endPoint x: 312, endPoint y: 0, distance: 143.7
click at [328, 143] on div "Lake Forest, CA 92630" at bounding box center [592, 145] width 925 height 21
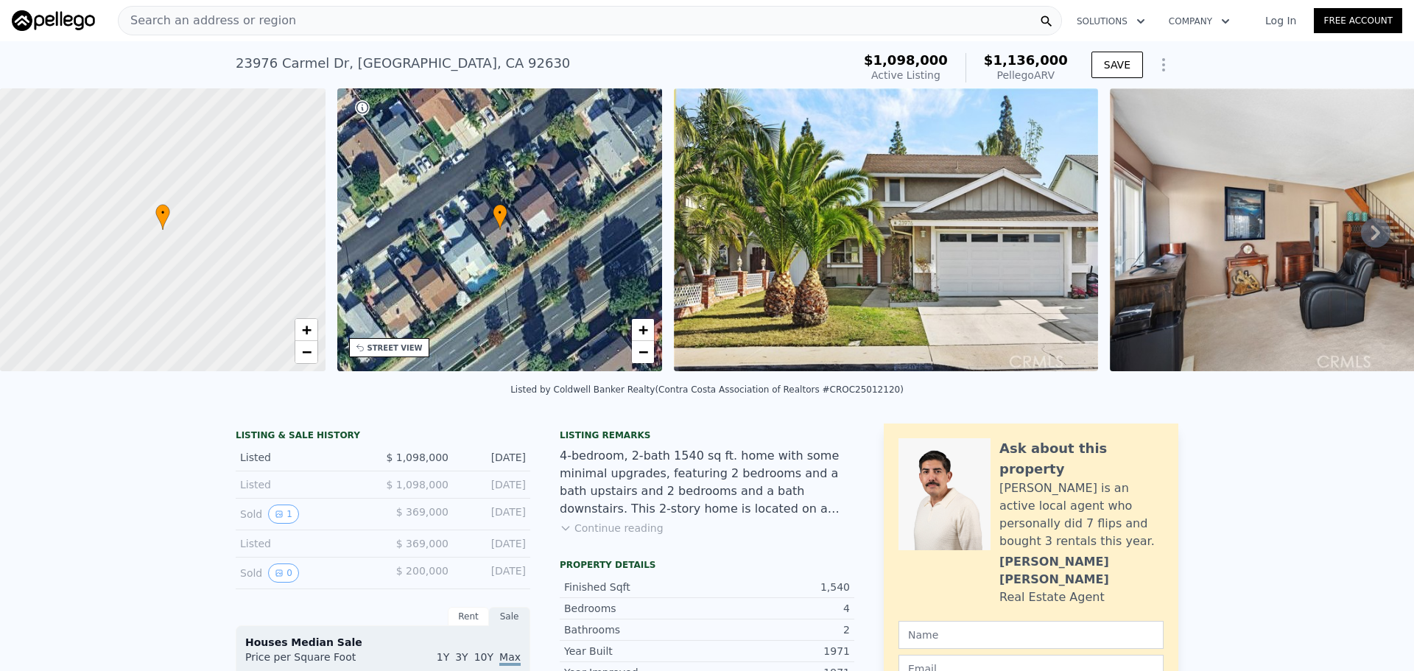
click at [378, 25] on div "Search an address or region" at bounding box center [590, 20] width 944 height 29
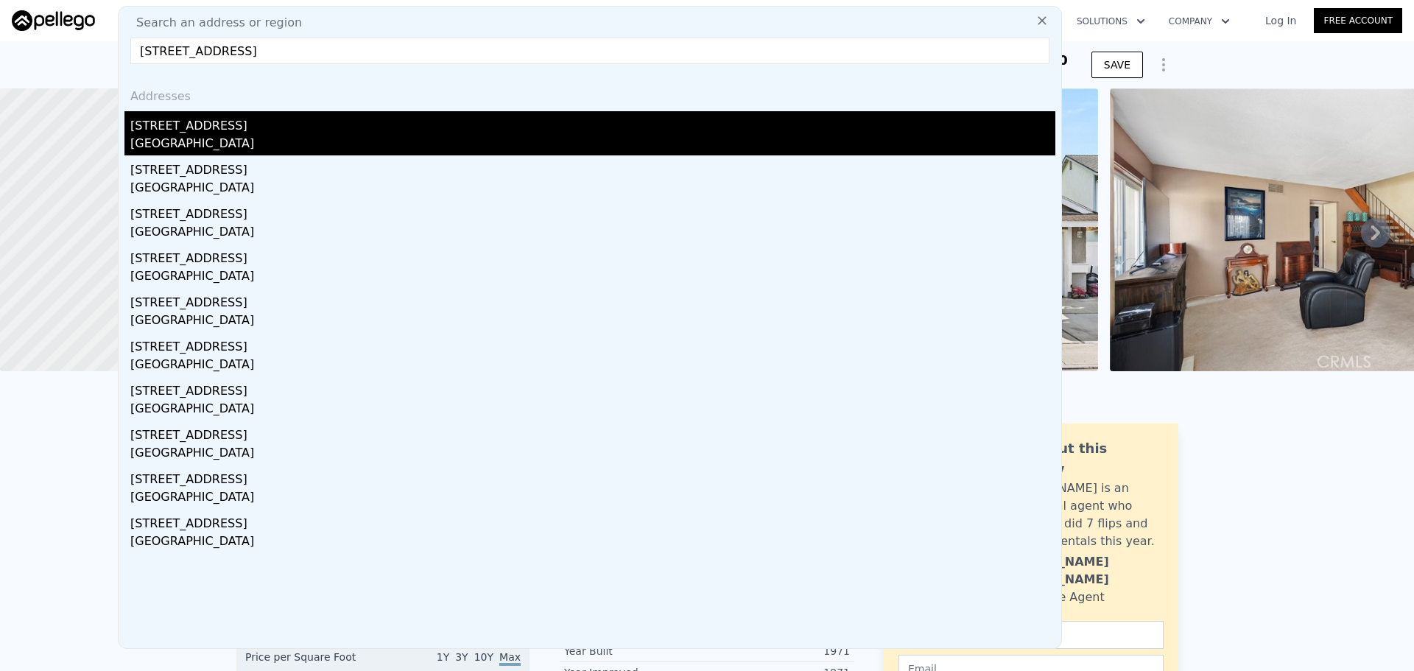
type input "6001 4th Ave, Los Angeles, CA 90043"
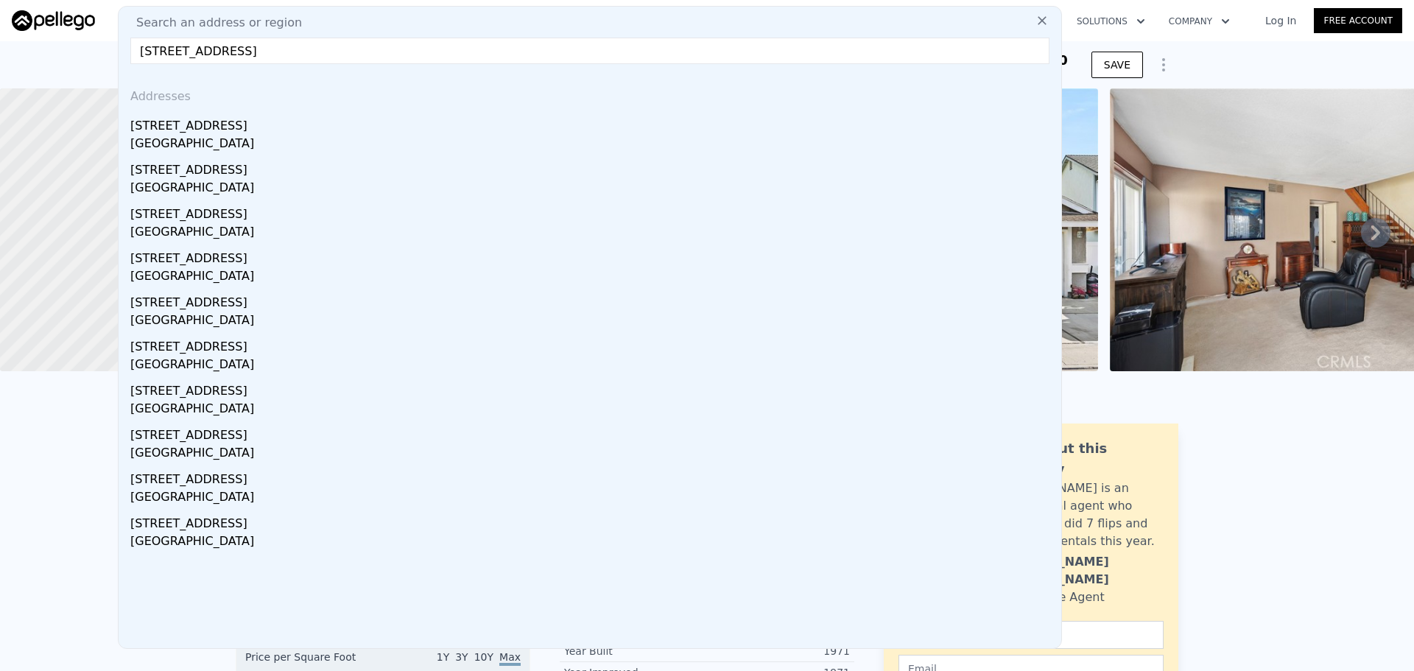
drag, startPoint x: 371, startPoint y: 124, endPoint x: 362, endPoint y: 125, distance: 9.6
click at [369, 126] on div "6001 4th Ave" at bounding box center [592, 123] width 925 height 24
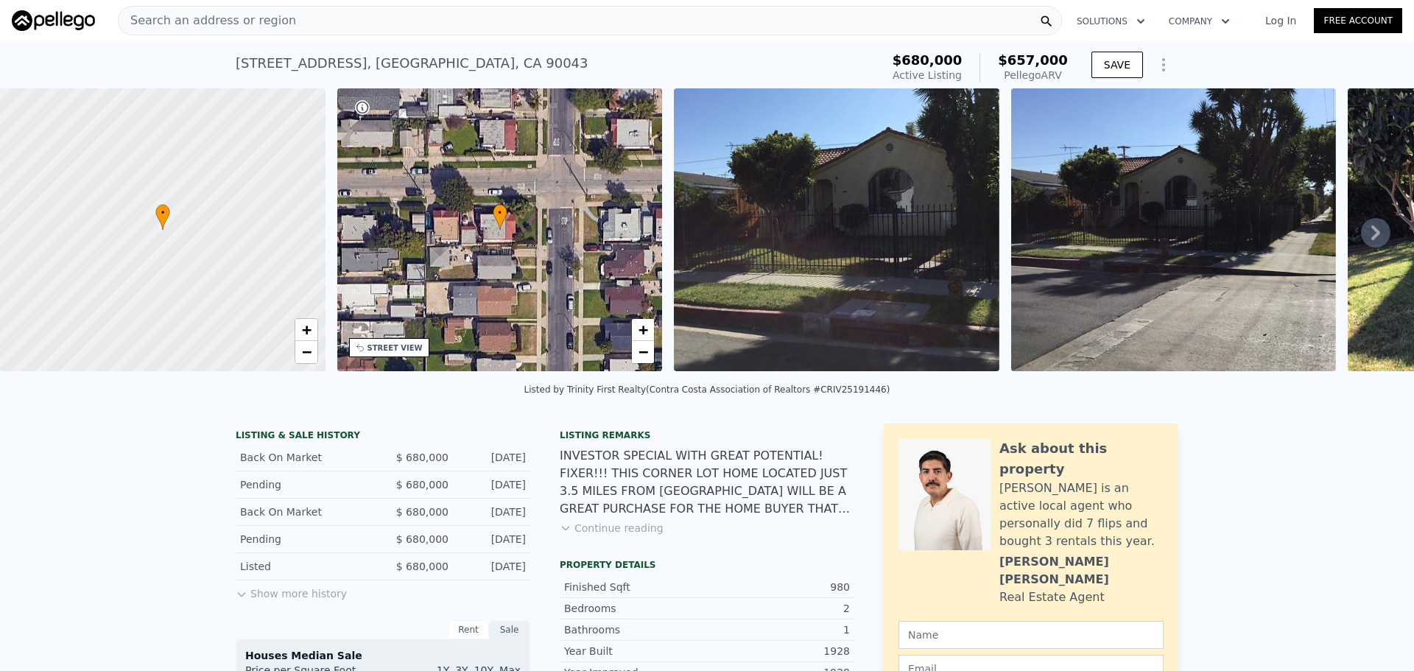
click at [409, 357] on div "• + −" at bounding box center [499, 229] width 325 height 283
click at [404, 352] on div "STREET VIEW" at bounding box center [394, 347] width 55 height 11
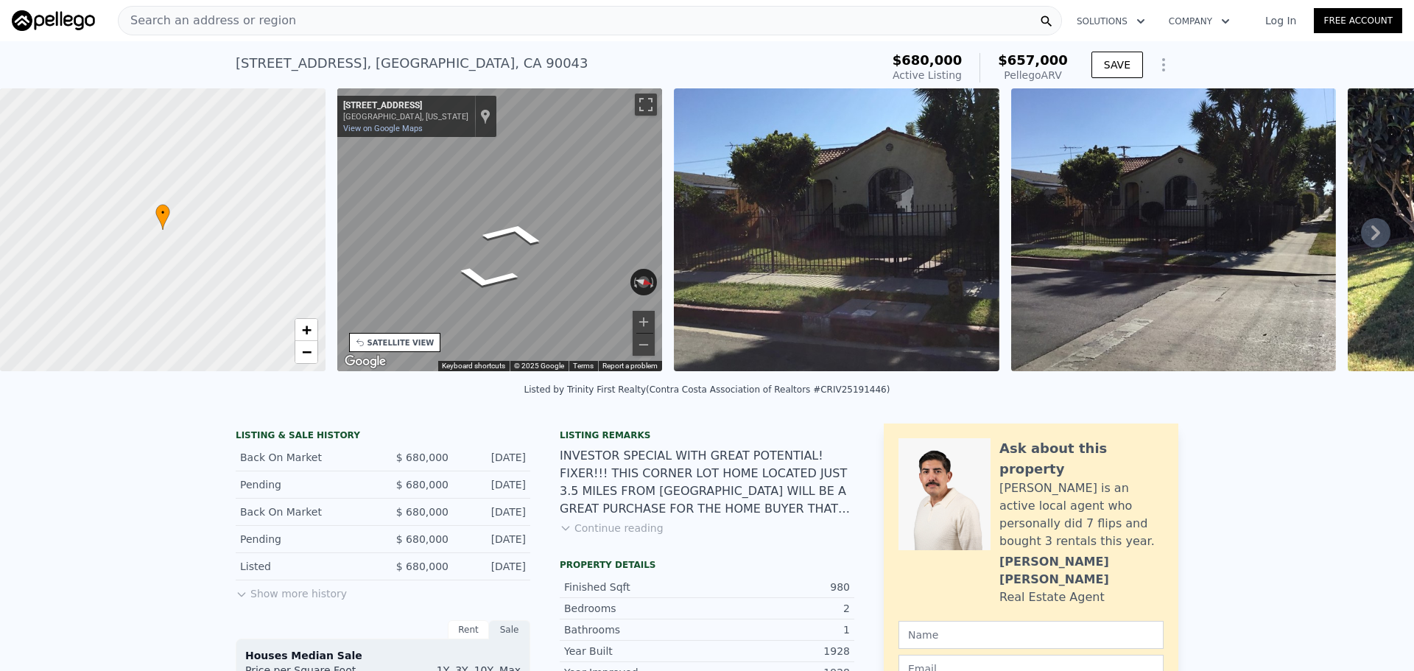
click at [727, 252] on div "• + − • + − STREET VIEW ← Move left → Move right ↑ Move up ↓ Move down + Zoom i…" at bounding box center [707, 232] width 1414 height 288
click at [417, 18] on div "Search an address or region" at bounding box center [590, 20] width 944 height 29
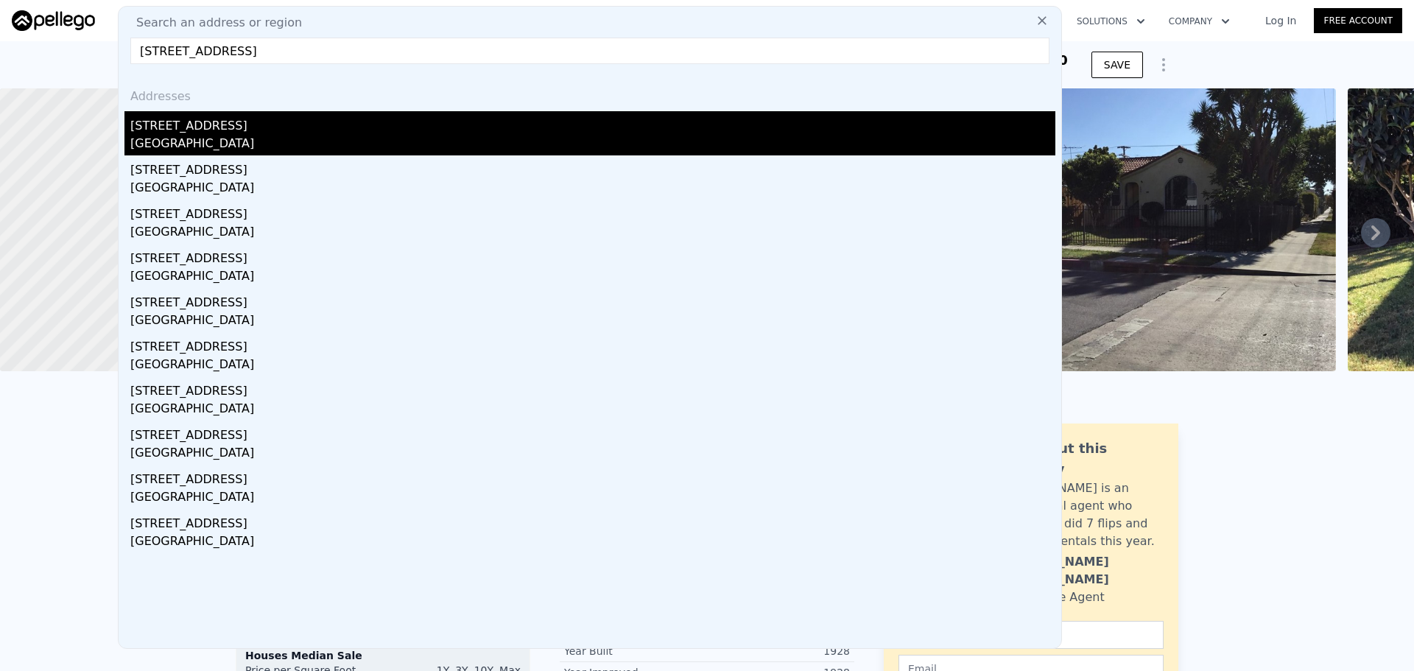
type input "422 E Colden Avenue, Los Angeles, CA 90003"
click at [283, 120] on div "422 E Colden Ave" at bounding box center [592, 123] width 925 height 24
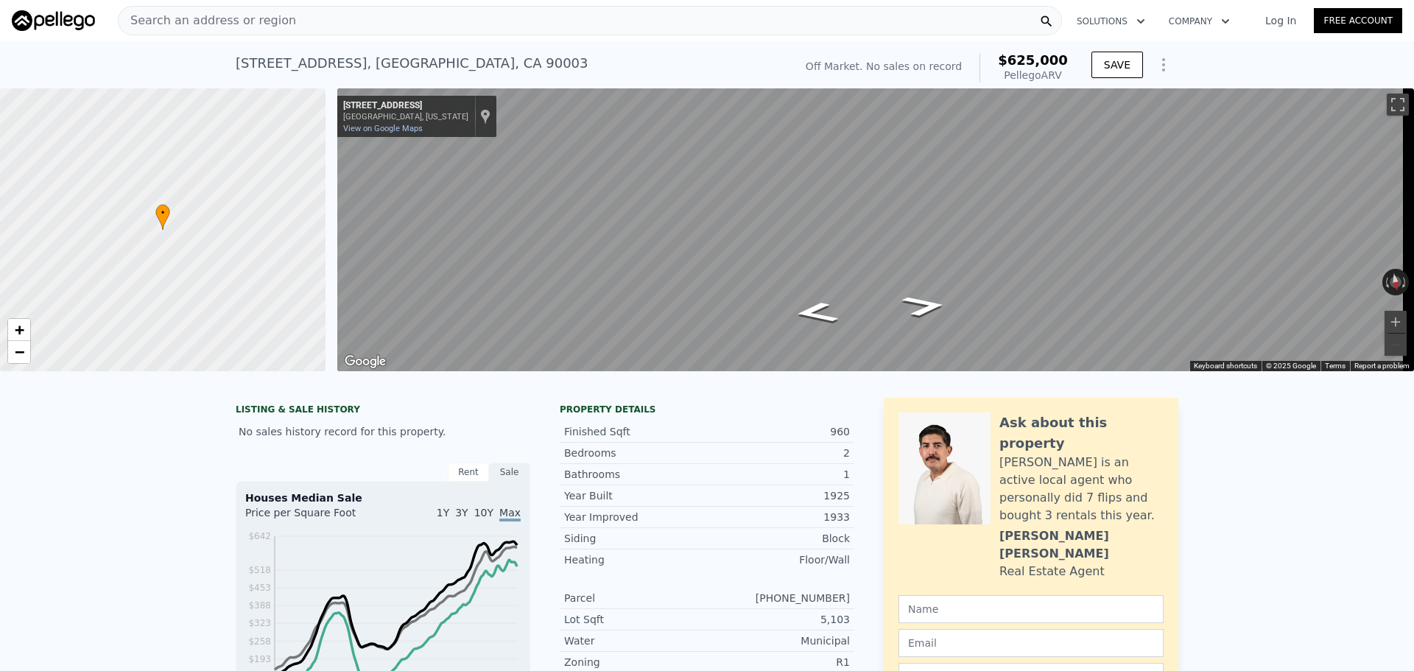
click at [398, 26] on div "Search an address or region" at bounding box center [590, 20] width 944 height 29
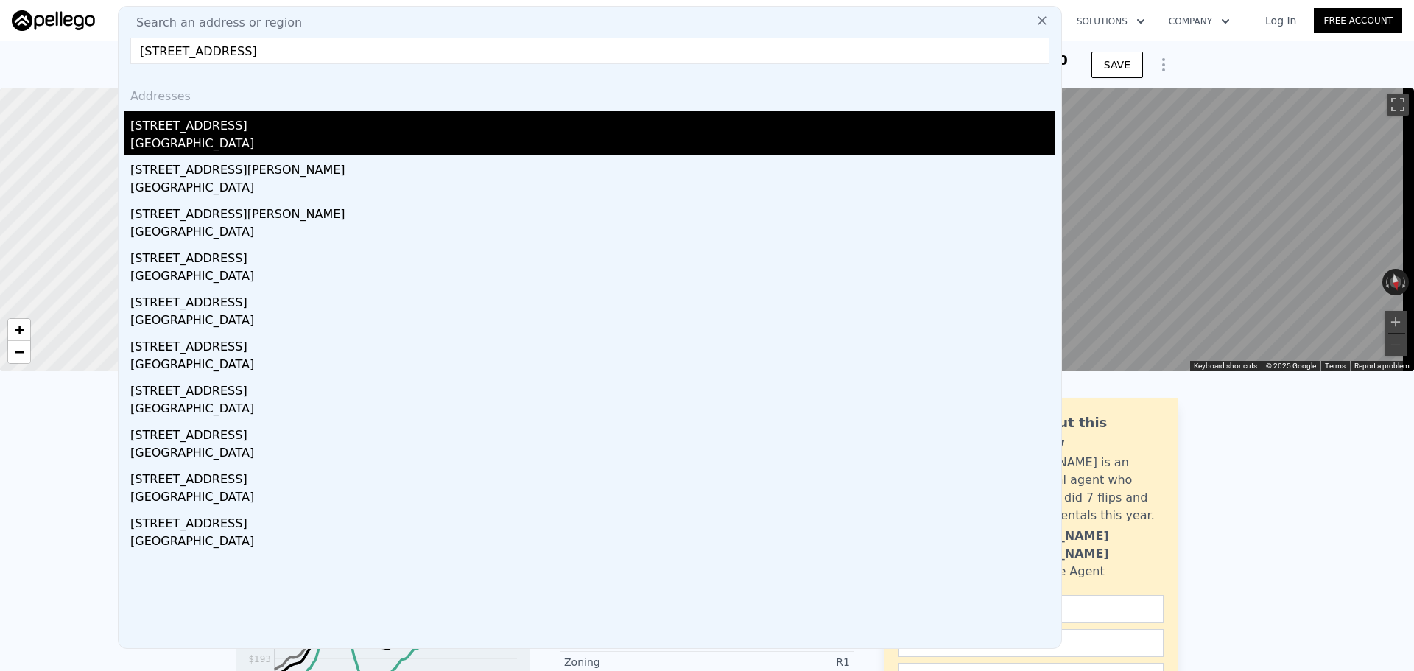
type input "7422 Brighton Ave, Los Angeles, CA 90047"
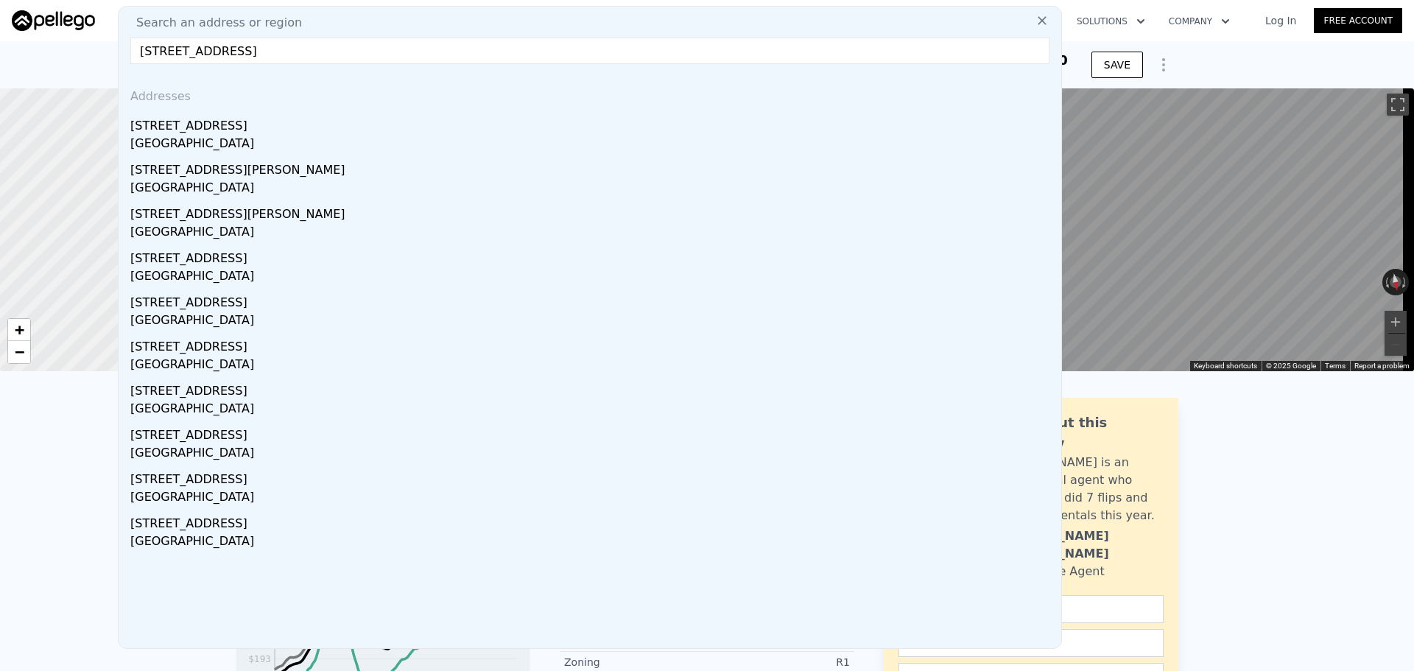
drag, startPoint x: 277, startPoint y: 121, endPoint x: 283, endPoint y: 1, distance: 120.2
click at [277, 121] on div "7422 Brighton Ave" at bounding box center [592, 123] width 925 height 24
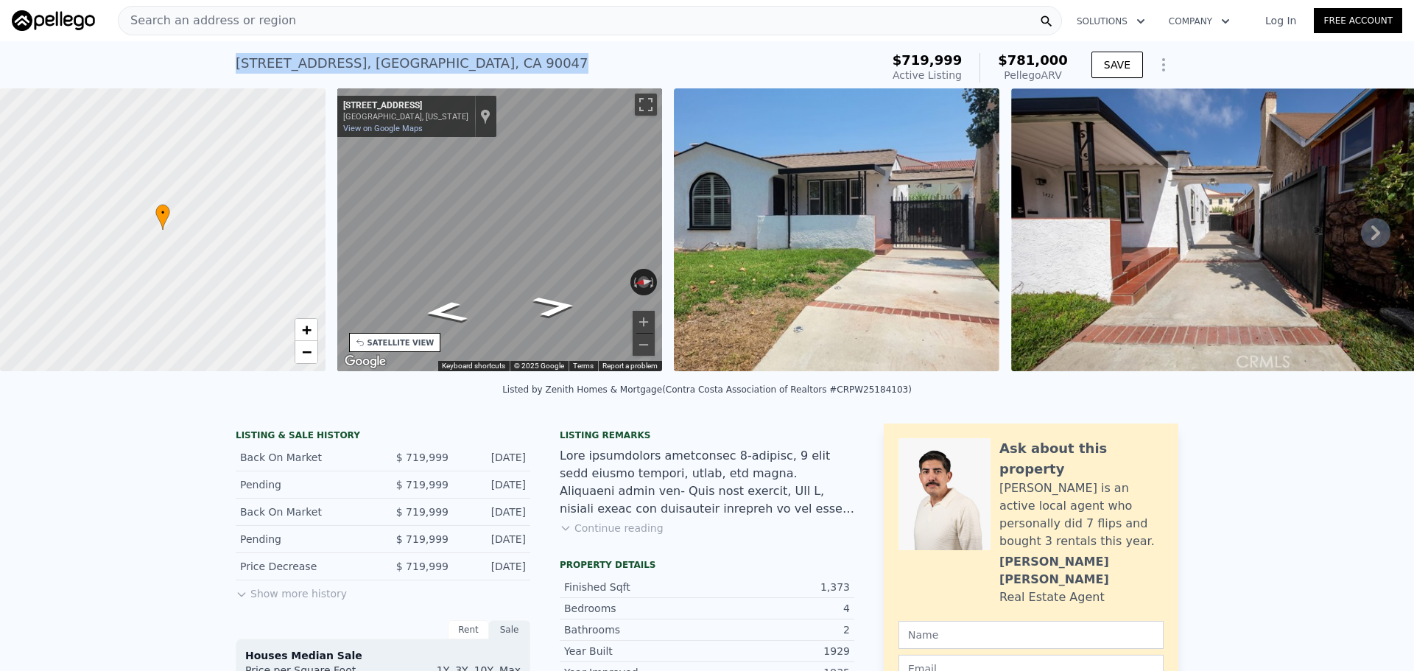
drag, startPoint x: 225, startPoint y: 57, endPoint x: 539, endPoint y: 69, distance: 313.9
click at [539, 69] on div "7422 Brighton Ave , Los Angeles , CA 90047 Active at $719,999 (~ARV $781k ) $71…" at bounding box center [707, 64] width 1414 height 47
copy div "7422 Brighton Ave , Los Angeles , CA 90047"
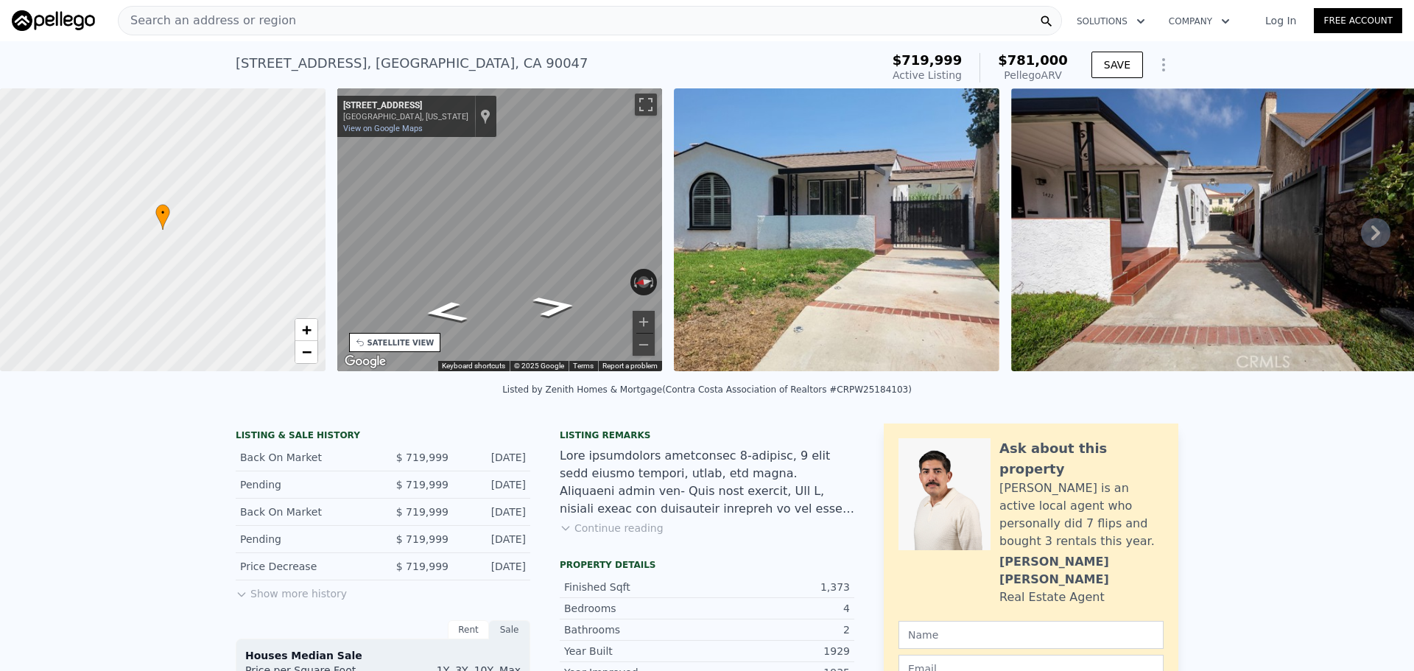
click at [526, 24] on div "Search an address or region" at bounding box center [590, 20] width 944 height 29
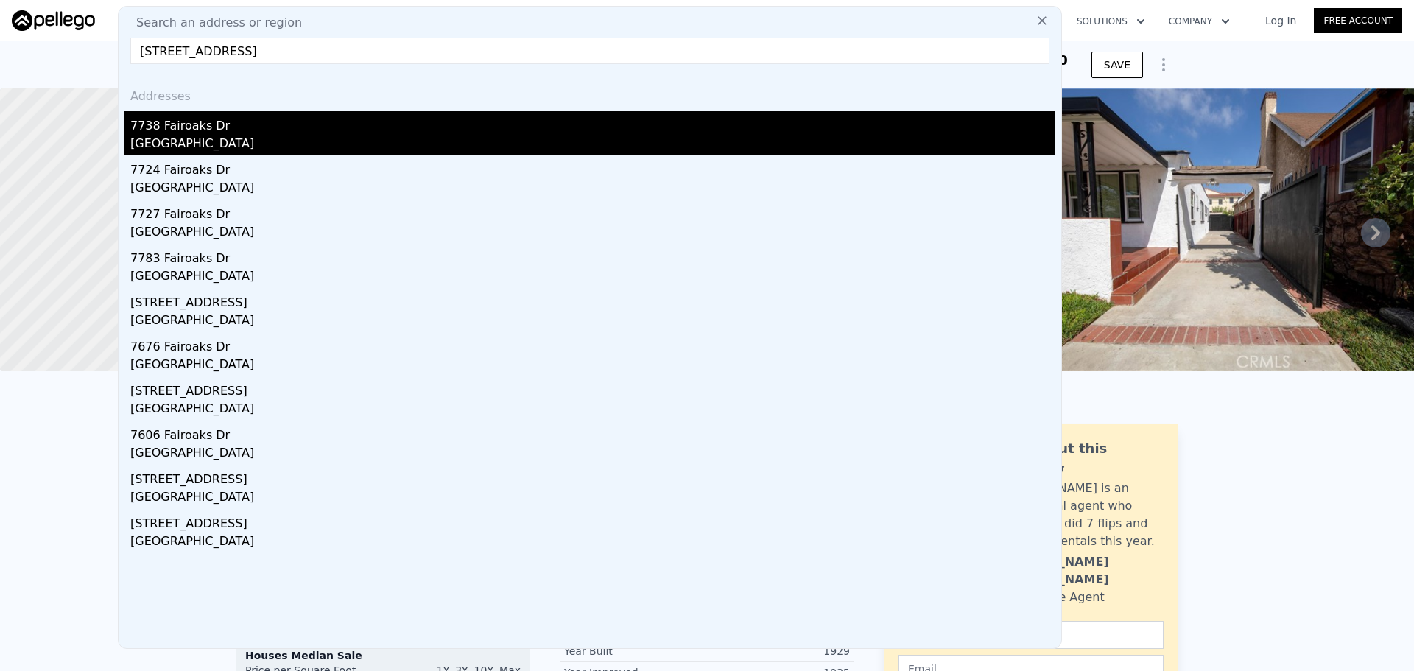
type input "7738 Fairoaks Drive, Pleasanton, CA 94588"
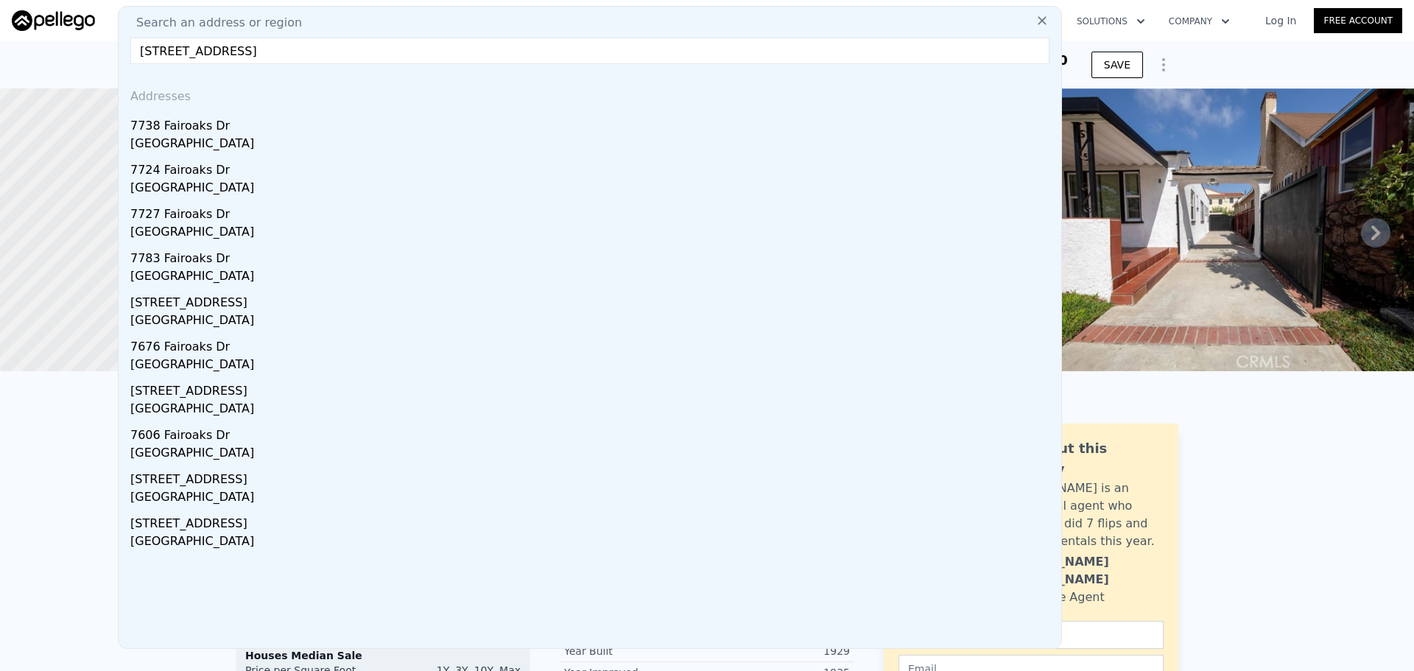
click at [445, 133] on div "7738 Fairoaks Dr" at bounding box center [592, 123] width 925 height 24
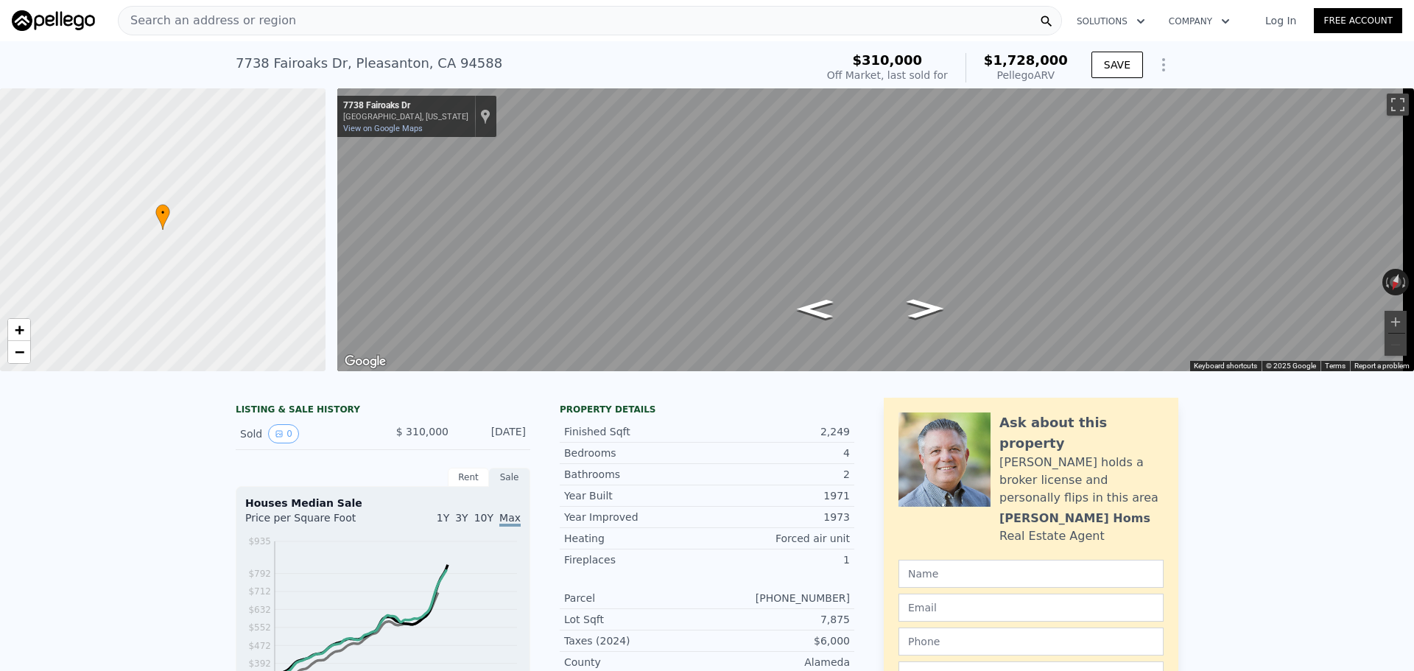
click at [376, 27] on div "Search an address or region" at bounding box center [590, 20] width 944 height 29
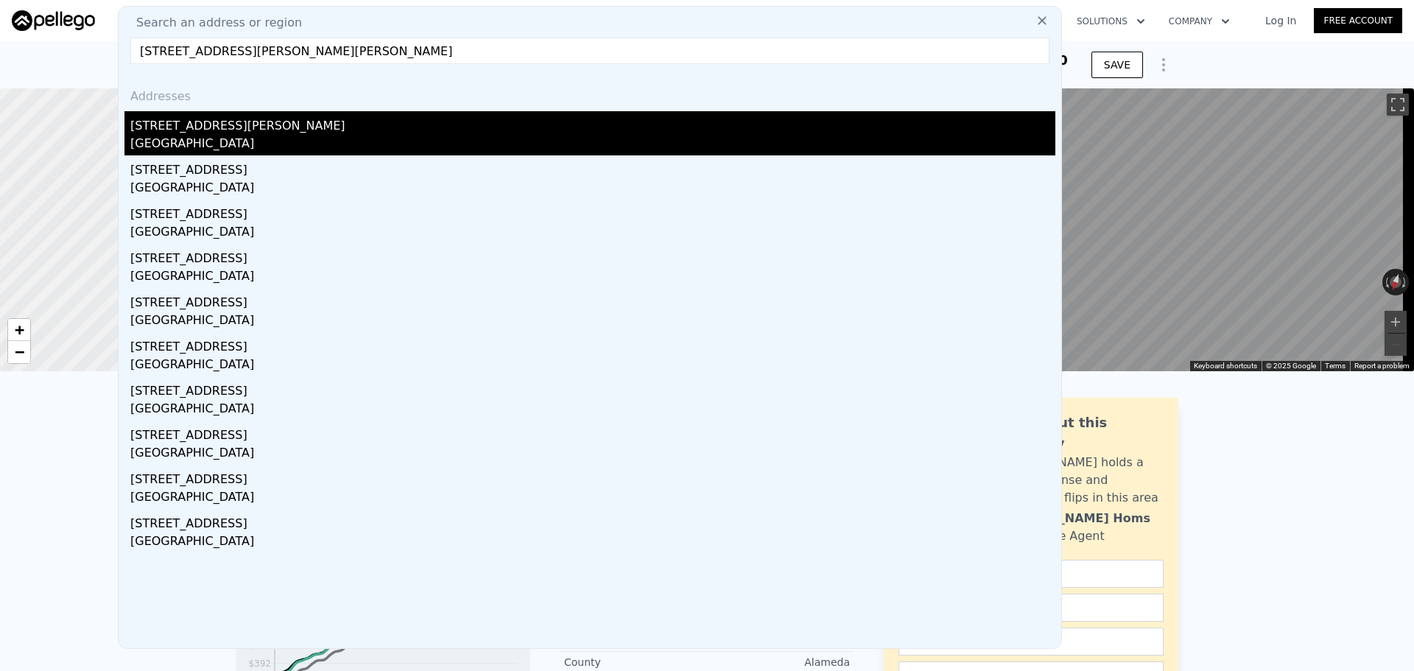
type input "9168 Patrick Ave, Arleta, CA 91331"
click at [381, 141] on div "Los Angeles, CA 91331" at bounding box center [592, 145] width 925 height 21
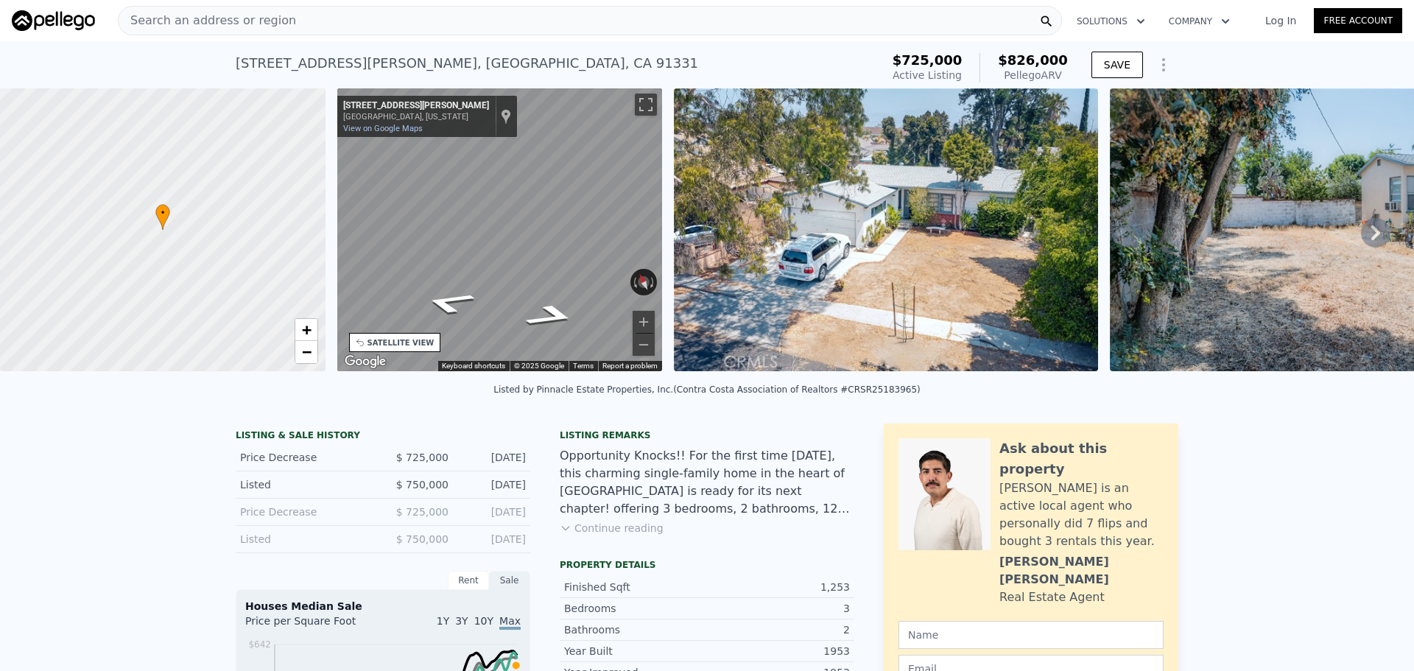
click at [510, 10] on div "Search an address or region" at bounding box center [590, 20] width 944 height 29
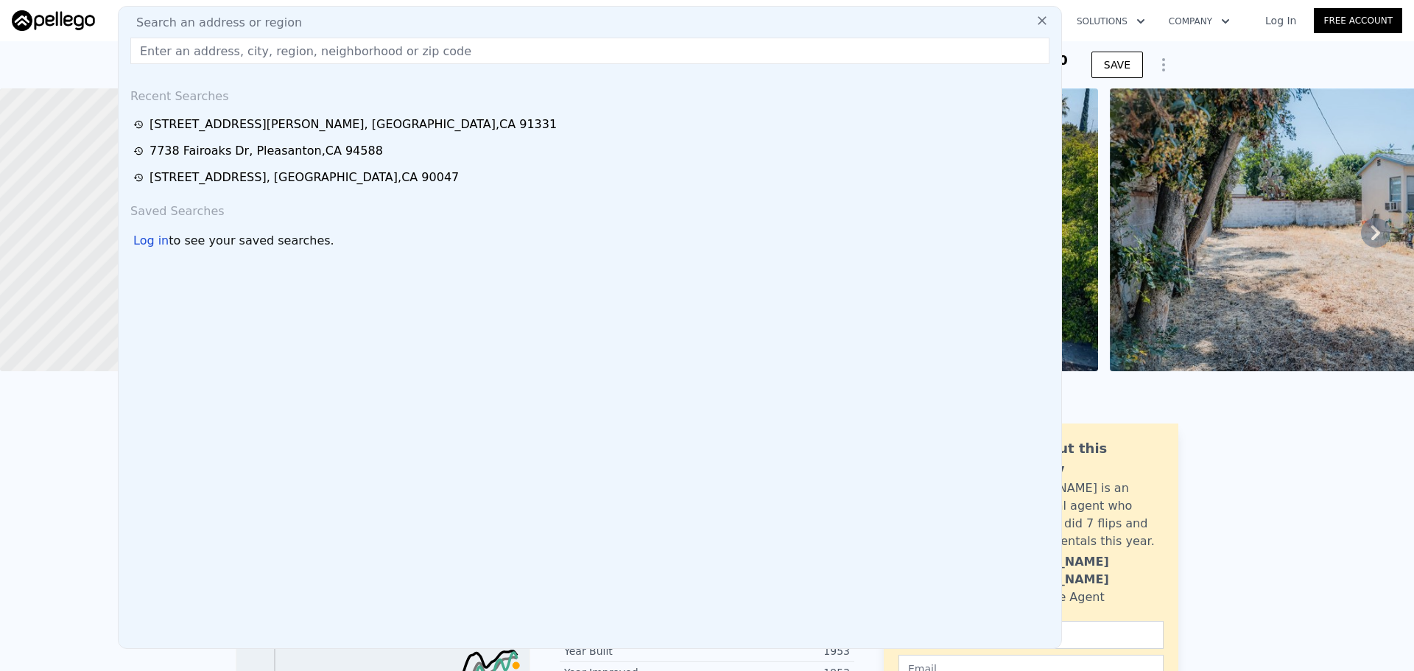
drag, startPoint x: 4, startPoint y: 500, endPoint x: 13, endPoint y: 499, distance: 8.9
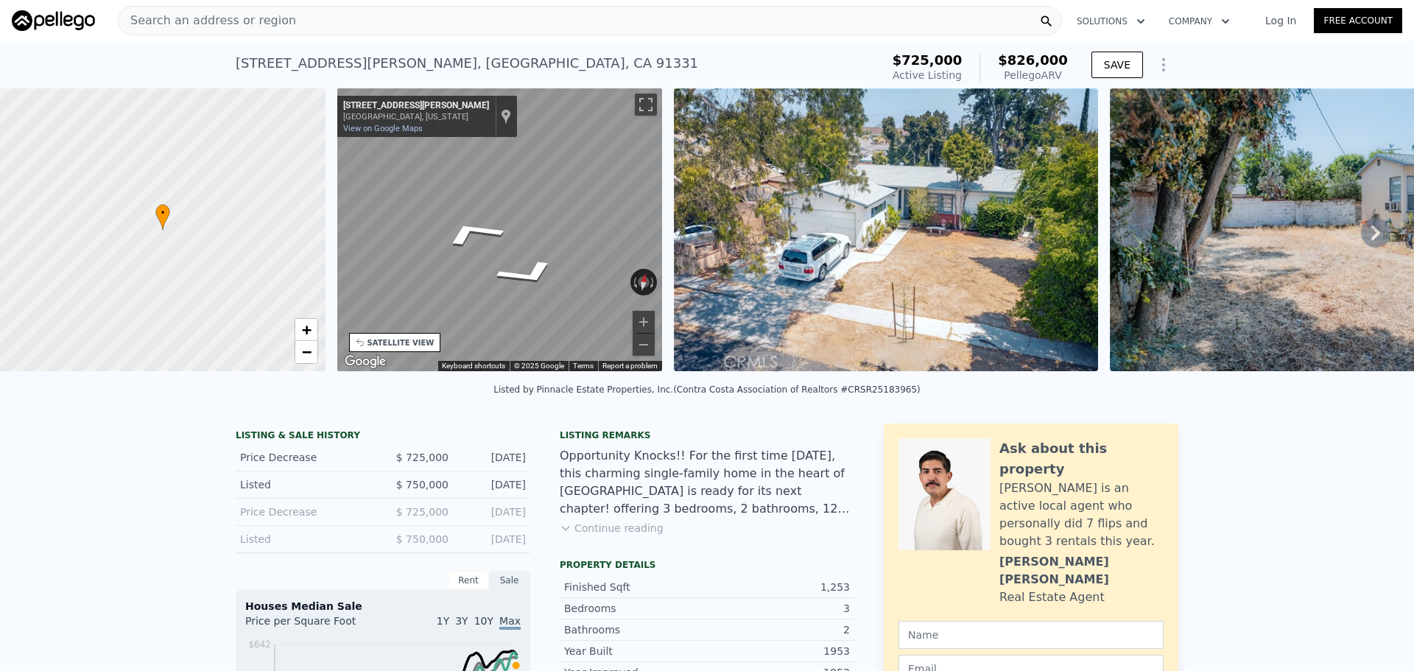
click at [676, 149] on div "• + − • + − STREET VIEW ← Move left → Move right ↑ Move up ↓ Move down + Zoom i…" at bounding box center [707, 232] width 1414 height 288
click at [356, 24] on div "Search an address or region" at bounding box center [590, 20] width 944 height 29
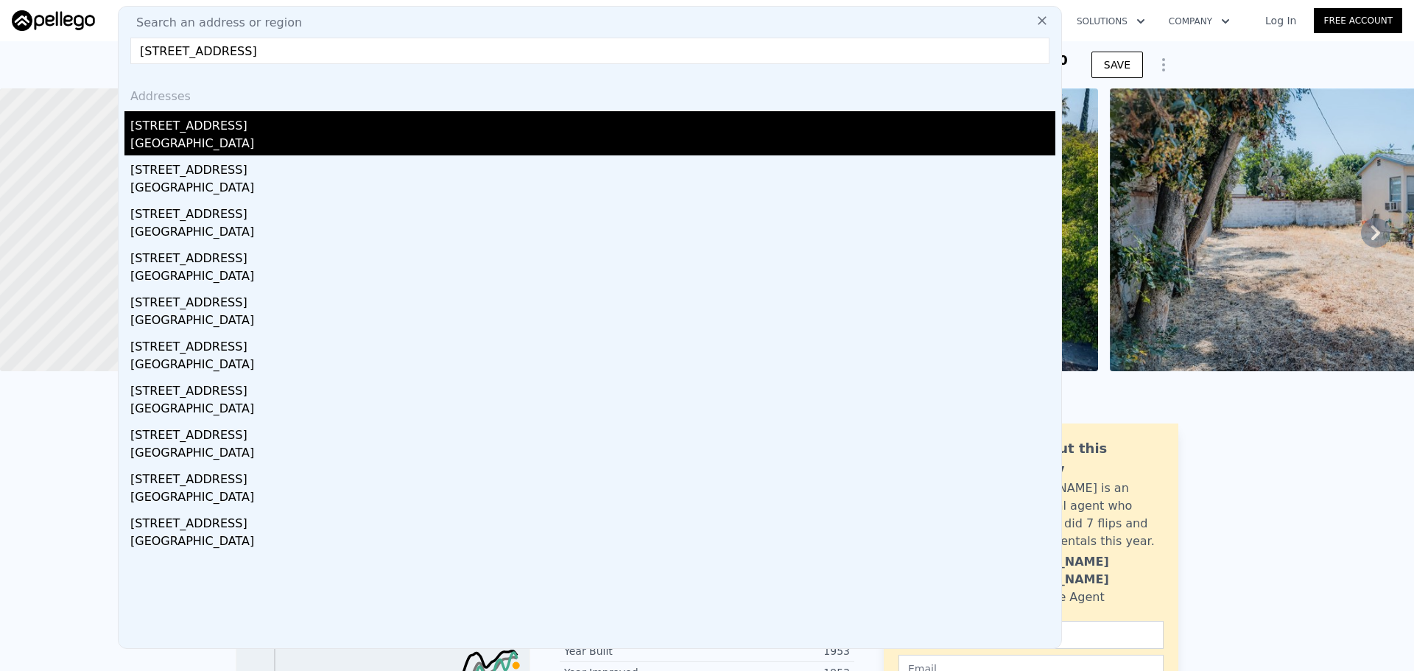
type input "2035 N Grandee Ave, Compton, CA 90222"
click at [376, 125] on div "2035 N Grandee Avenue" at bounding box center [592, 123] width 925 height 24
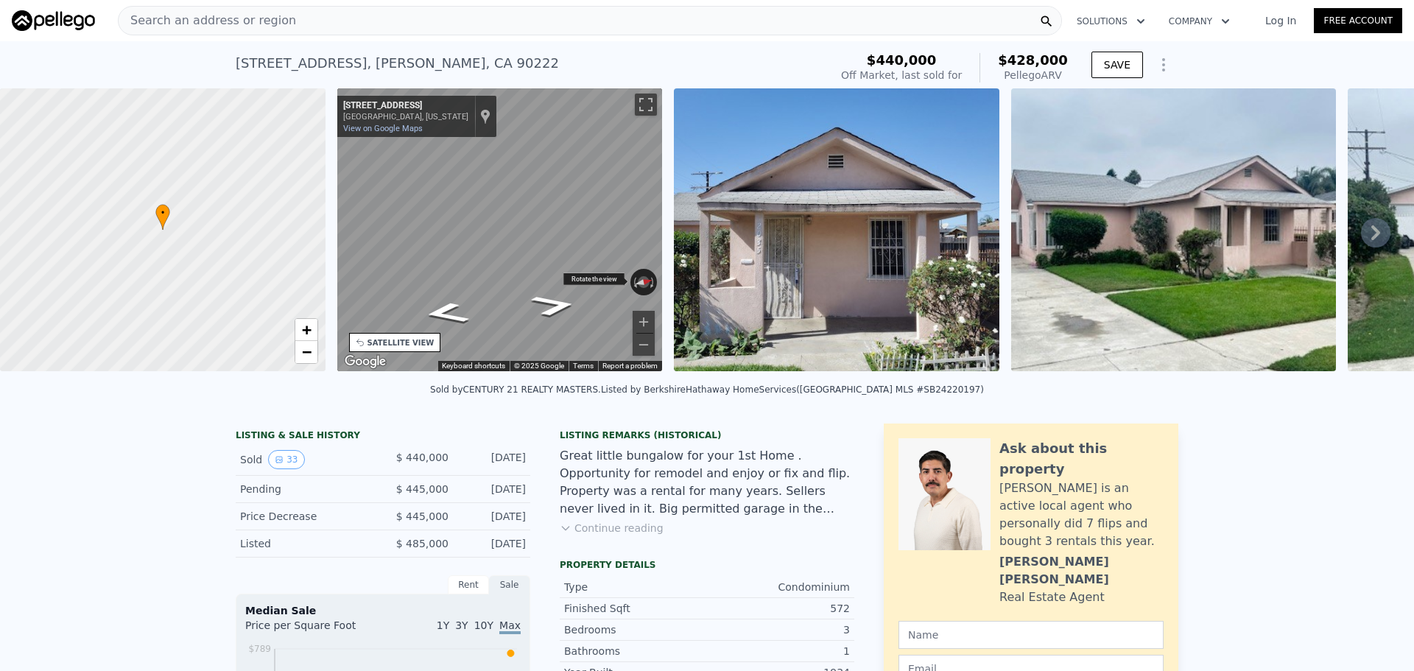
click at [414, 267] on div "← Move left → Move right ↑ Move up ↓ Move down + Zoom in - Zoom out 2035 N Gran…" at bounding box center [499, 229] width 325 height 283
drag, startPoint x: 574, startPoint y: 281, endPoint x: 261, endPoint y: 185, distance: 328.2
click at [275, 192] on div "• + − • + − STREET VIEW ← Move left → Move right ↑ Move up ↓ Move down + Zoom i…" at bounding box center [707, 232] width 1414 height 288
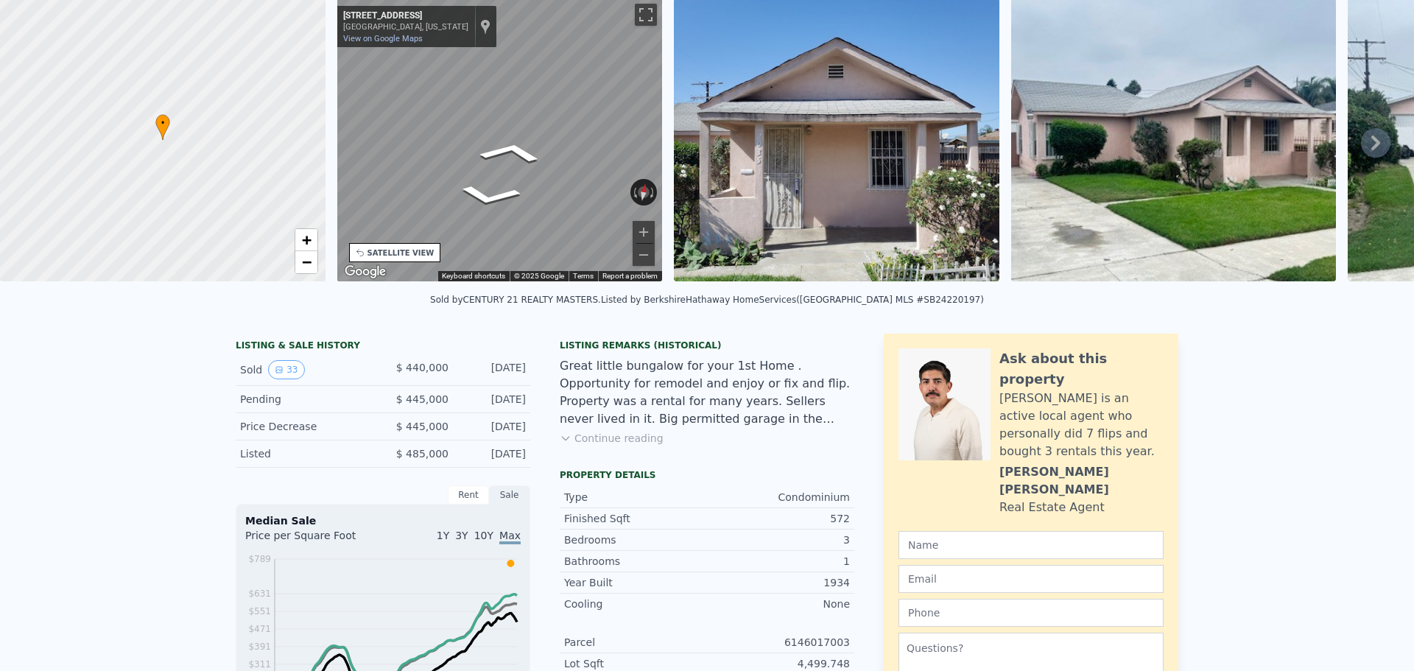
scroll to position [5, 0]
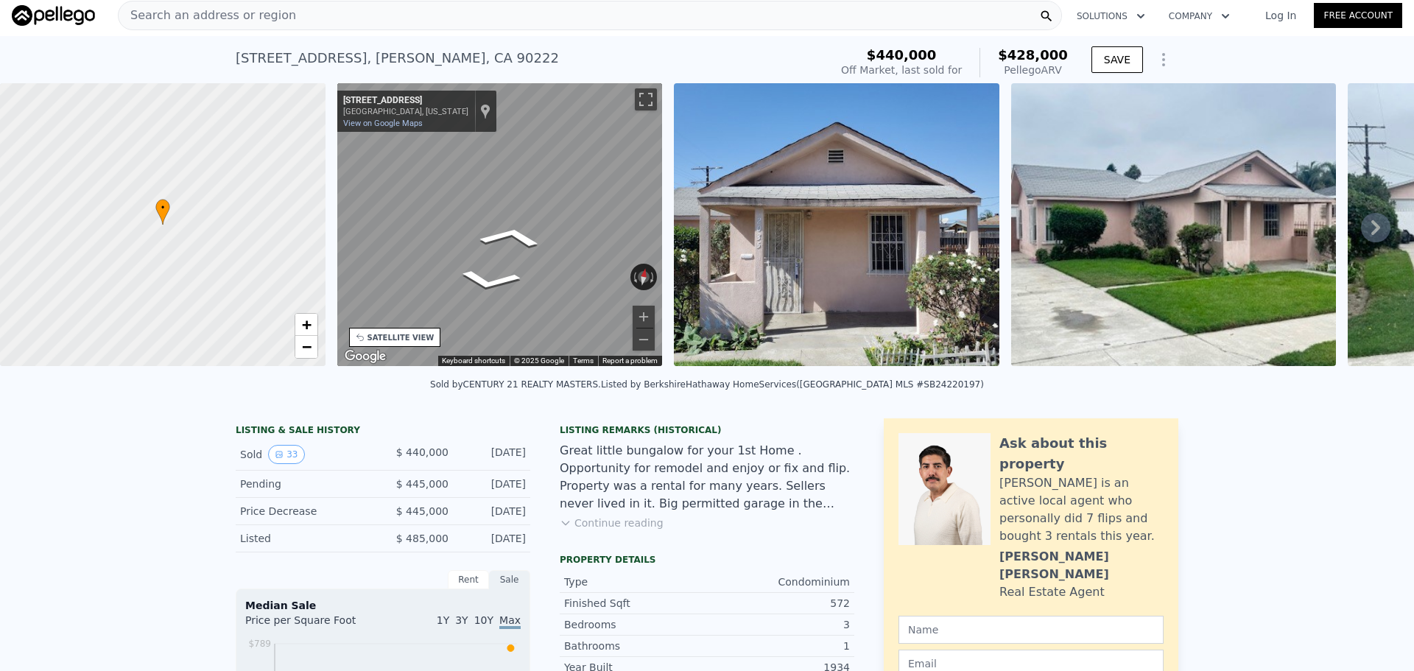
click at [666, 179] on div "← Move left → Move right ↑ Move up ↓ Move down + Zoom in - Zoom out 6001 4th Av…" at bounding box center [499, 227] width 337 height 288
click at [457, 18] on div "Search an address or region" at bounding box center [590, 15] width 944 height 29
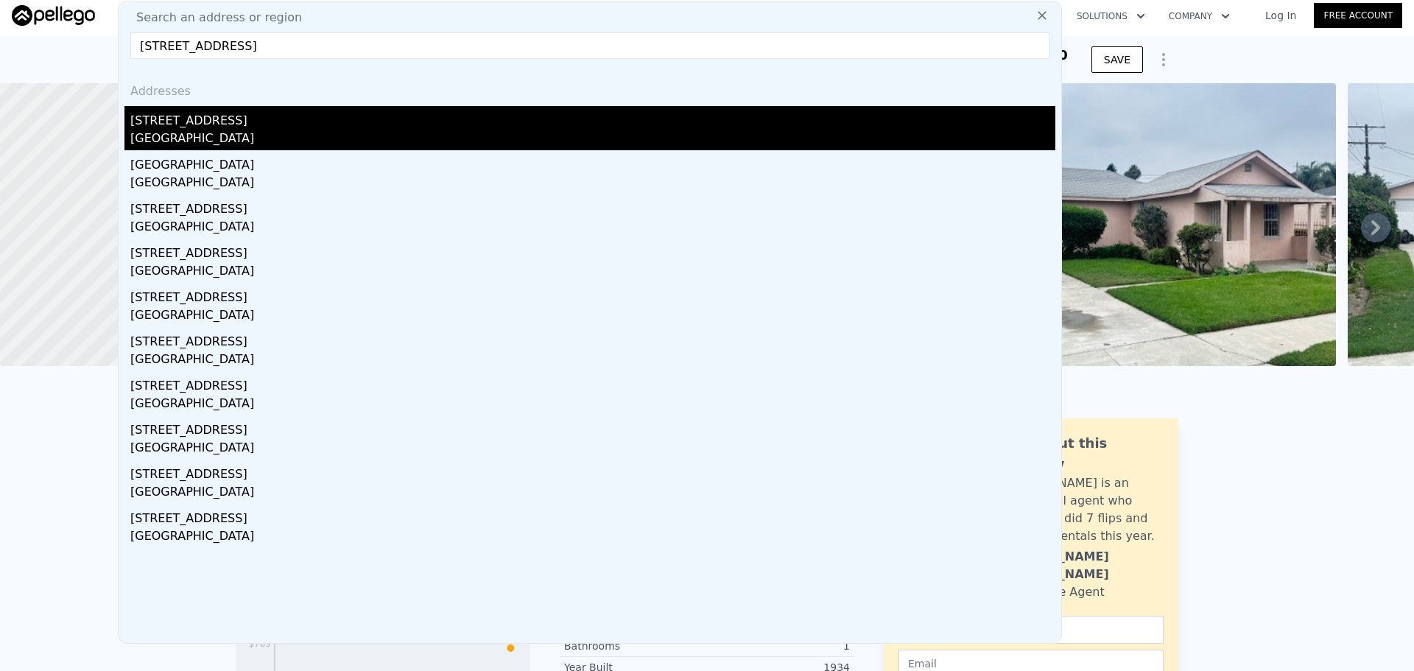
type input "13063 Louvre St,Pacoima, CA 91331"
click at [290, 133] on div "Los Angeles, CA 91331" at bounding box center [592, 140] width 925 height 21
